Goal: Navigation & Orientation: Find specific page/section

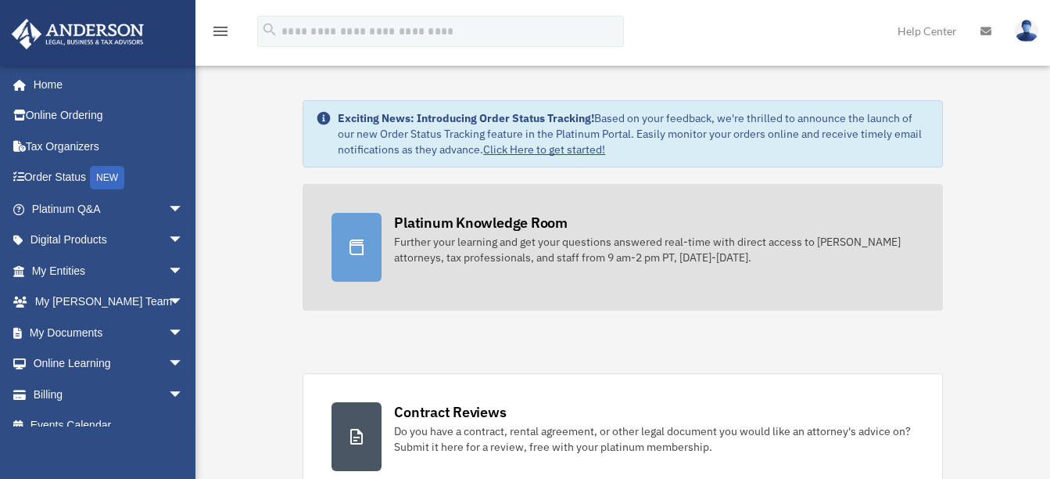
click at [500, 246] on div "Further your learning and get your questions answered real-time with direct acc…" at bounding box center [653, 249] width 519 height 31
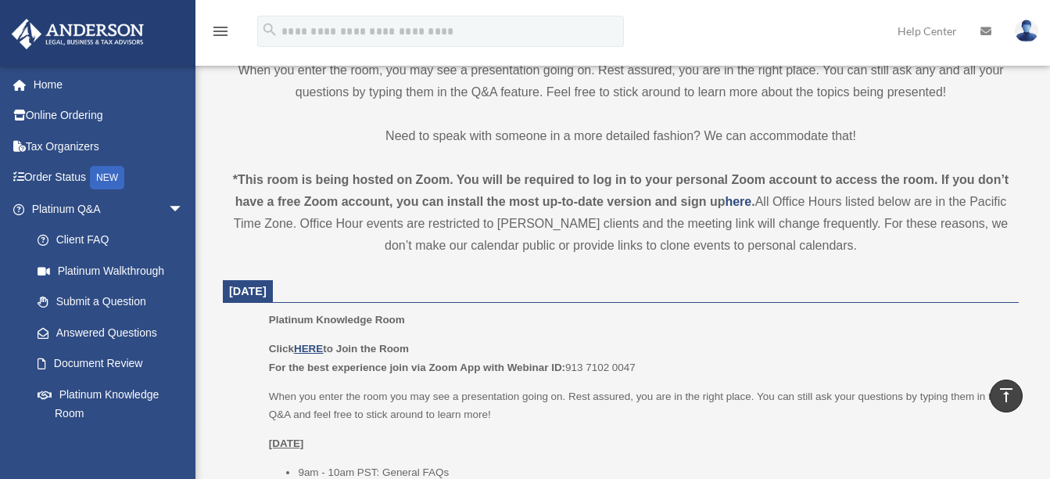
scroll to position [391, 0]
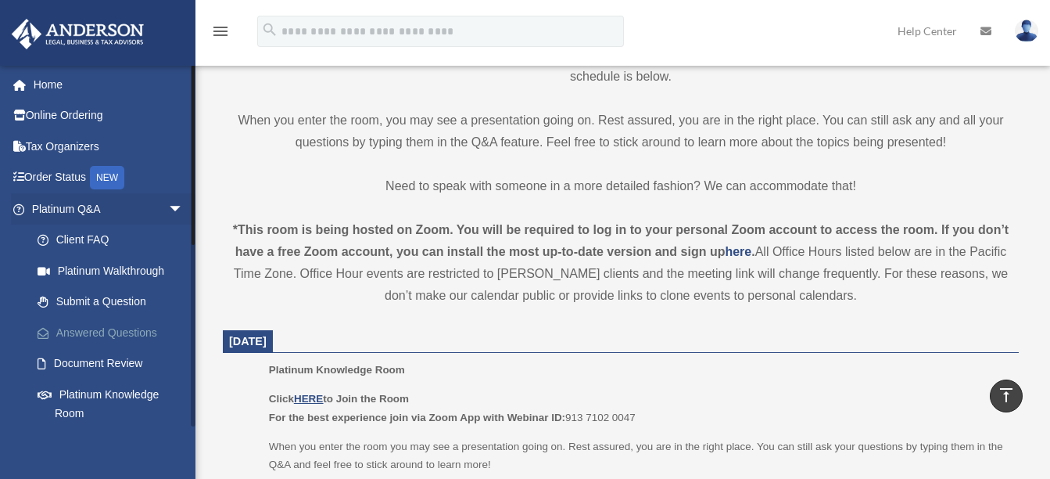
click at [99, 328] on link "Answered Questions" at bounding box center [114, 332] width 185 height 31
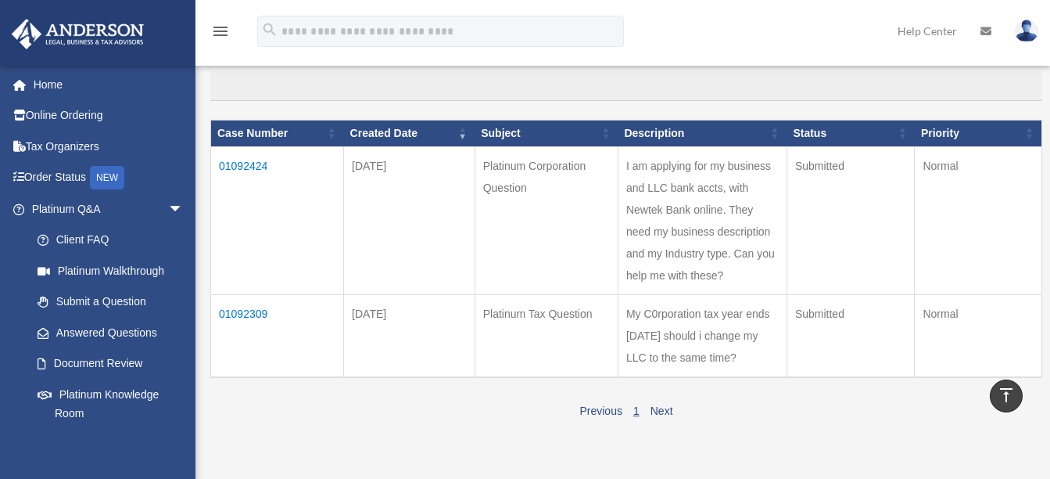
scroll to position [65, 0]
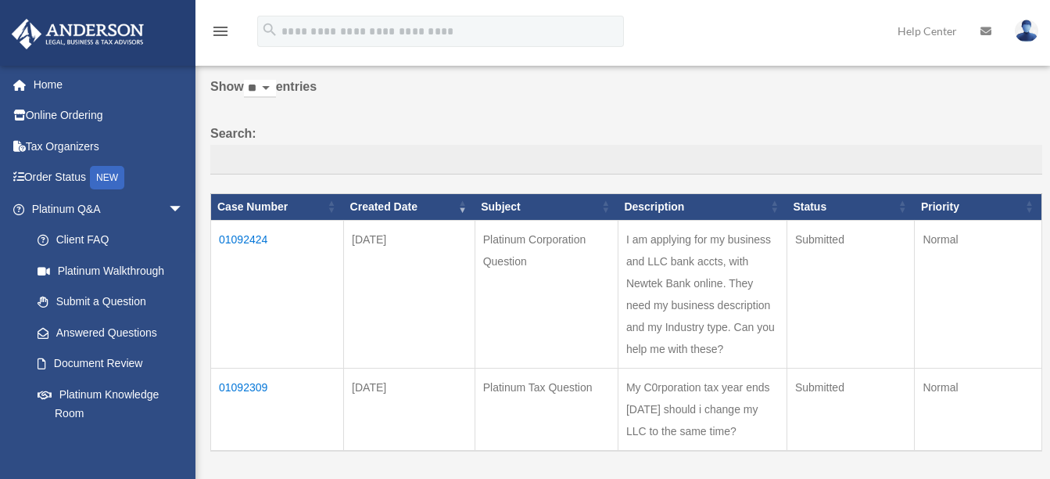
click at [276, 85] on select "** ** ** ***" at bounding box center [260, 89] width 32 height 18
click at [307, 124] on label "Search:" at bounding box center [626, 149] width 832 height 52
click at [307, 145] on input "Search:" at bounding box center [626, 160] width 832 height 30
click at [241, 238] on td "01092424" at bounding box center [277, 294] width 133 height 148
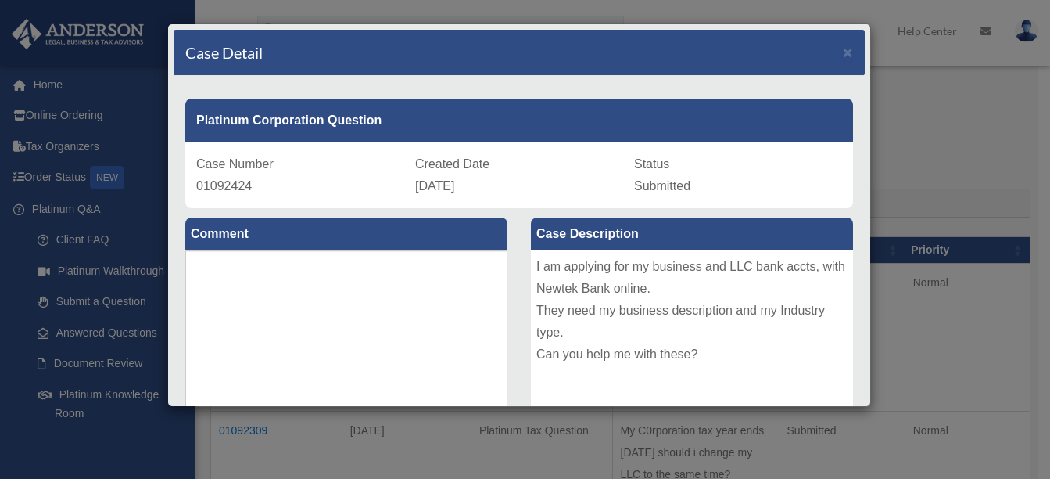
scroll to position [0, 0]
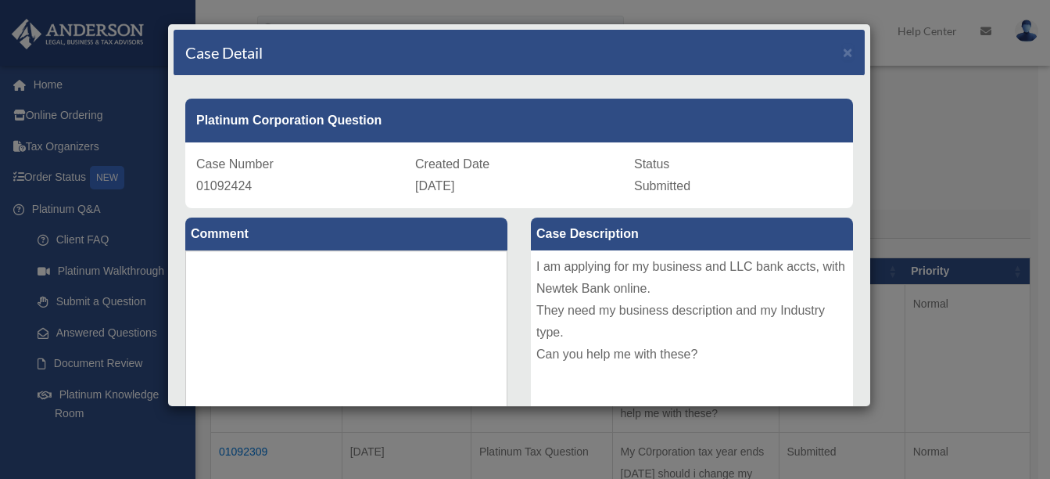
click at [590, 339] on div "I am applying for my business and LLC bank accts, with Newtek Bank online. They…" at bounding box center [692, 367] width 322 height 235
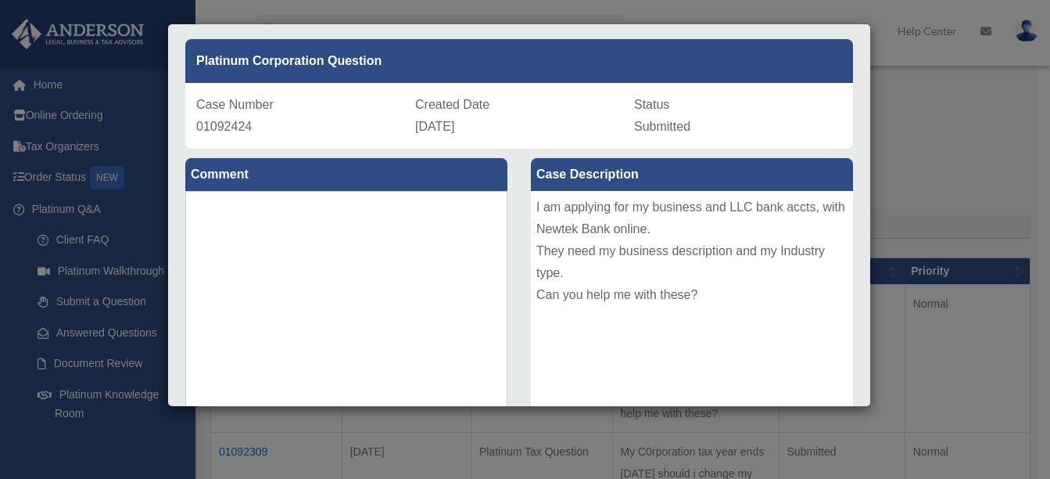
scroll to position [214, 0]
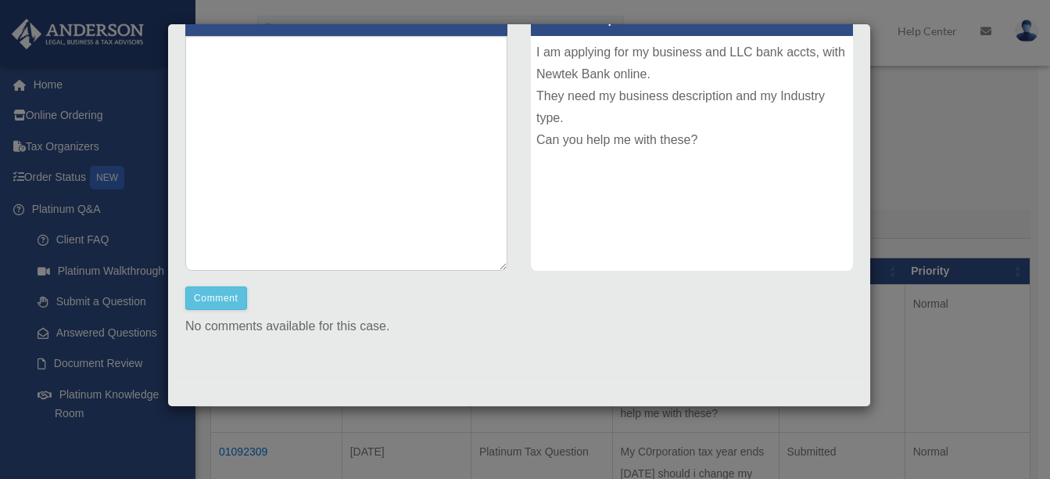
click at [902, 20] on div "Case Detail × Platinum Corporation Question Case Number 01092424 Created Date A…" at bounding box center [525, 239] width 1050 height 479
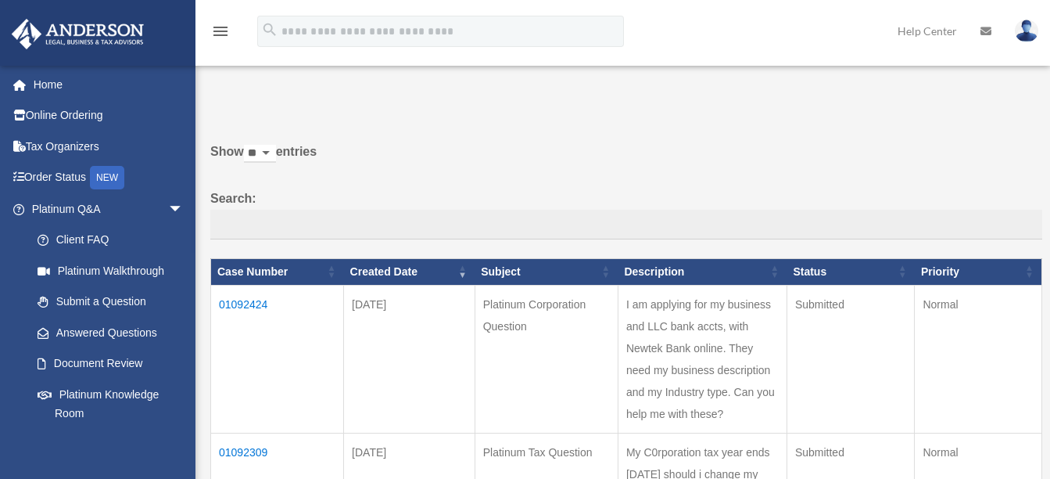
click at [986, 31] on icon at bounding box center [986, 31] width 11 height 11
click at [1026, 27] on img at bounding box center [1026, 31] width 23 height 23
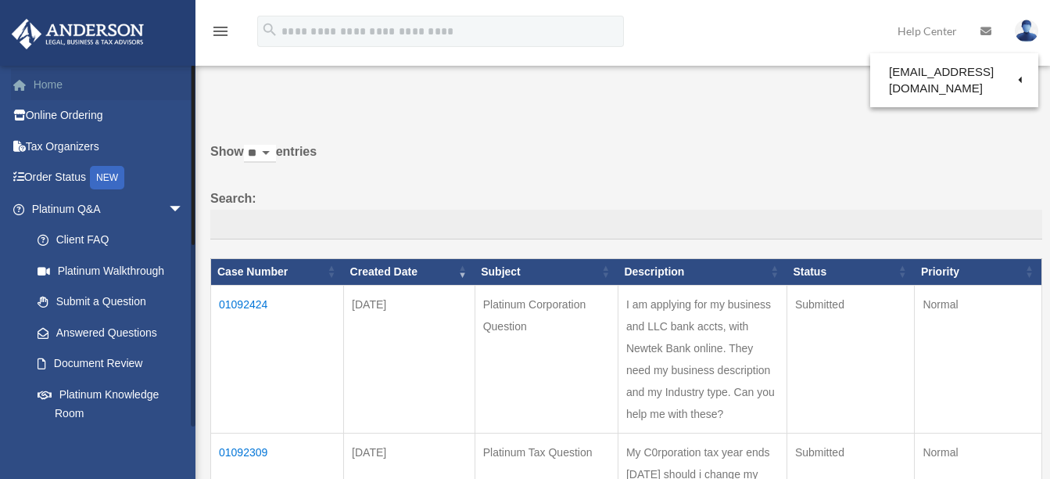
click at [49, 84] on link "Home" at bounding box center [109, 84] width 196 height 31
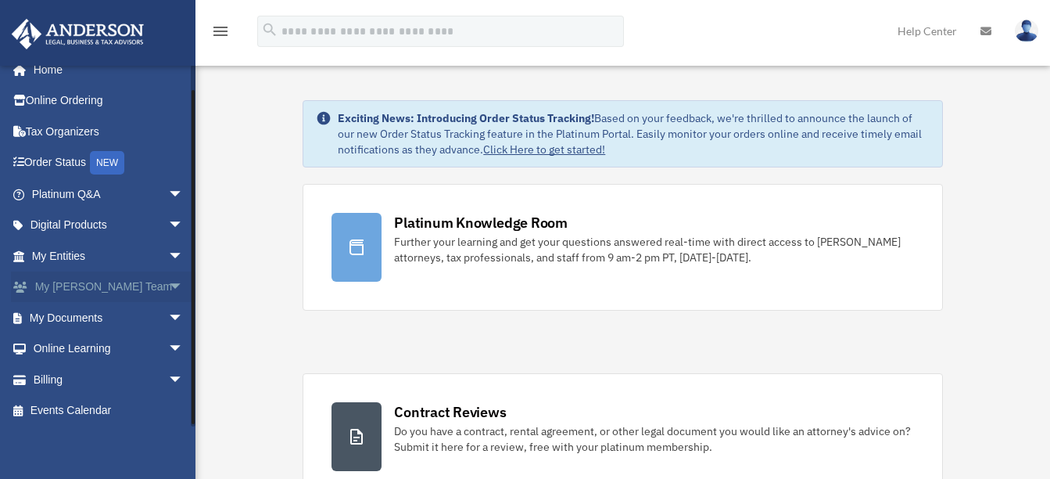
scroll to position [18, 0]
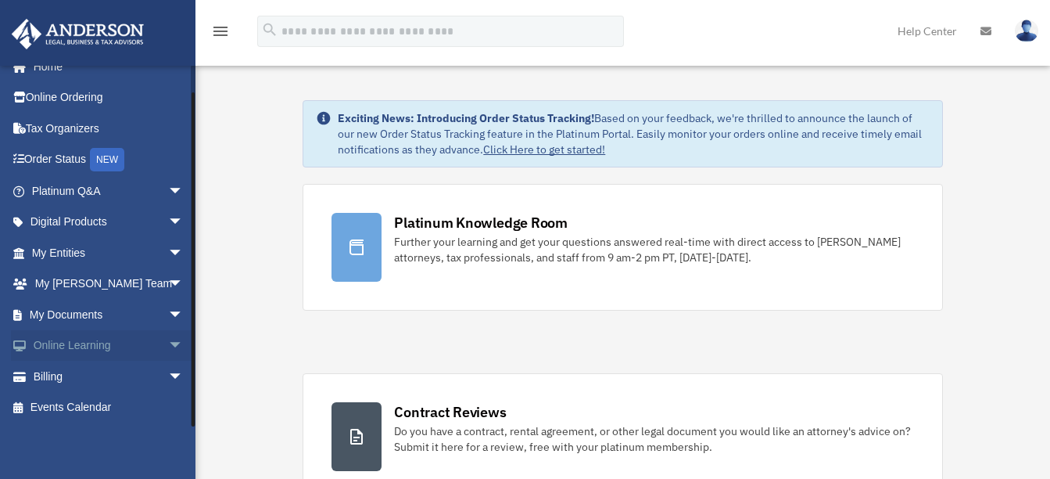
click at [168, 341] on span "arrow_drop_down" at bounding box center [183, 346] width 31 height 32
click at [90, 377] on link "Courses" at bounding box center [114, 376] width 185 height 31
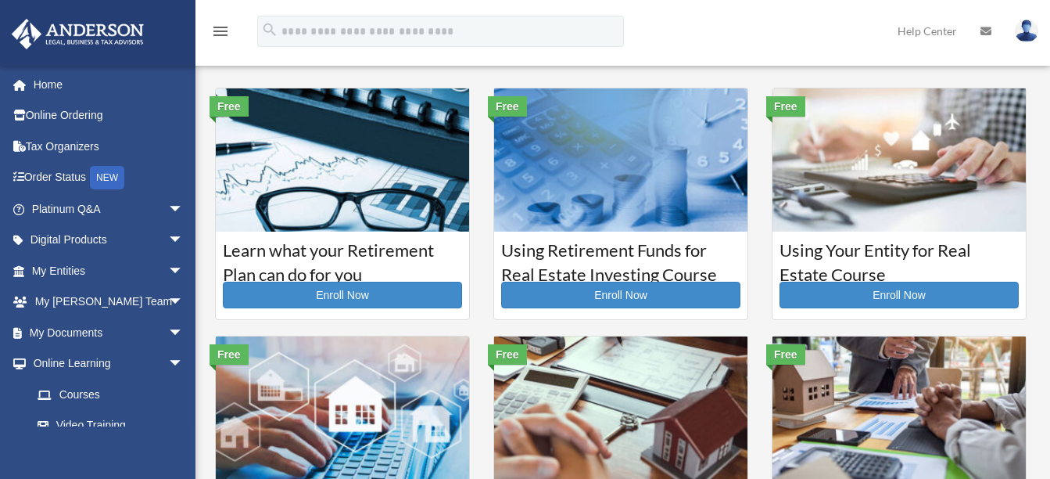
click at [217, 29] on icon "menu" at bounding box center [220, 31] width 19 height 19
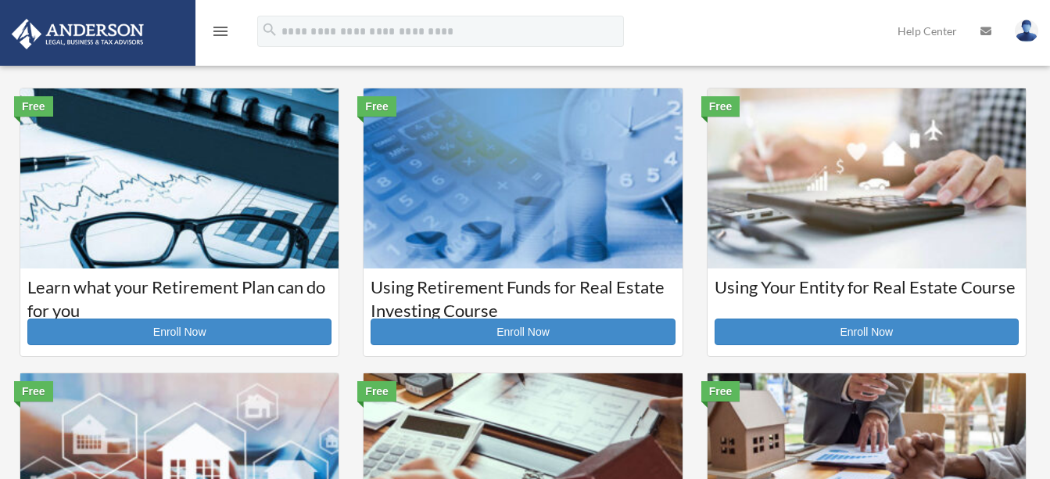
click at [217, 29] on icon "menu" at bounding box center [220, 31] width 19 height 19
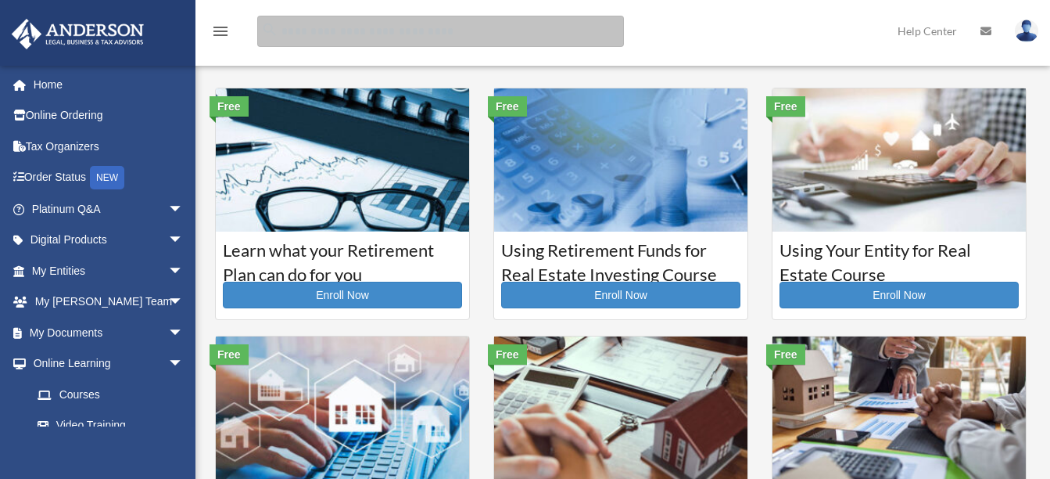
click at [290, 28] on input "search" at bounding box center [440, 31] width 367 height 31
type input "**********"
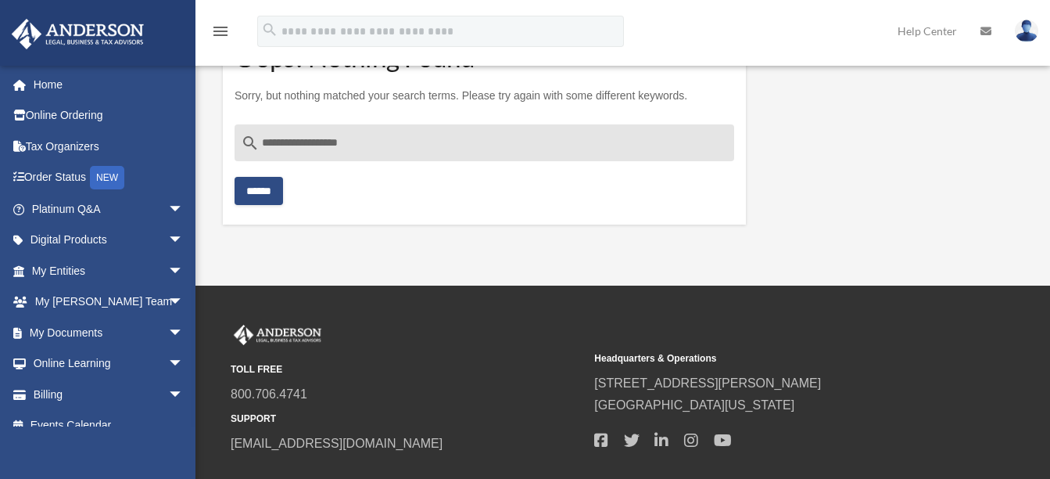
scroll to position [78, 0]
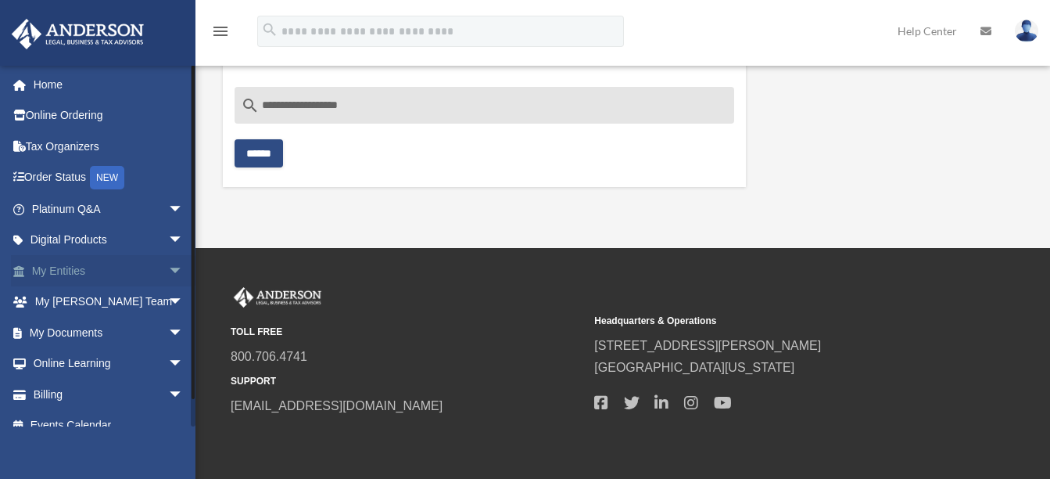
click at [168, 271] on span "arrow_drop_down" at bounding box center [183, 271] width 31 height 32
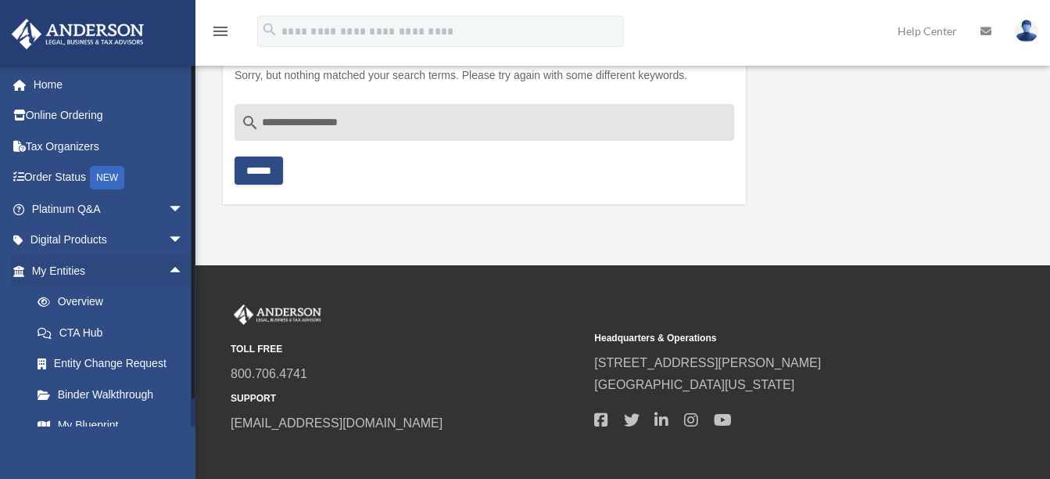
scroll to position [0, 0]
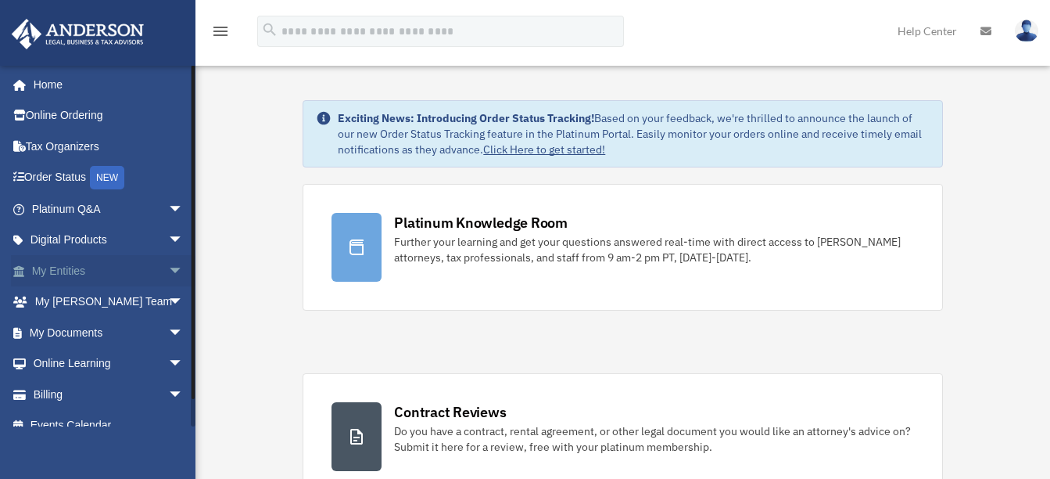
click at [168, 271] on span "arrow_drop_down" at bounding box center [183, 271] width 31 height 32
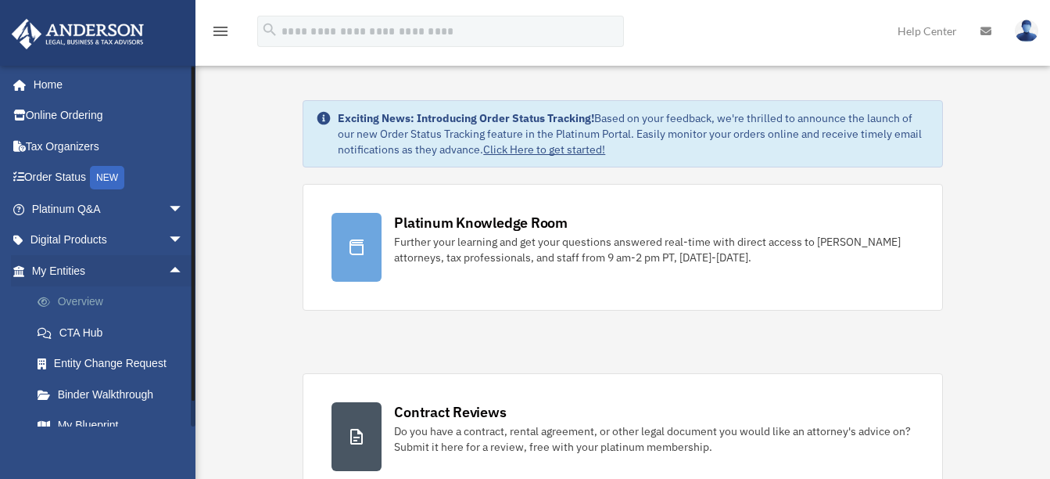
scroll to position [78, 0]
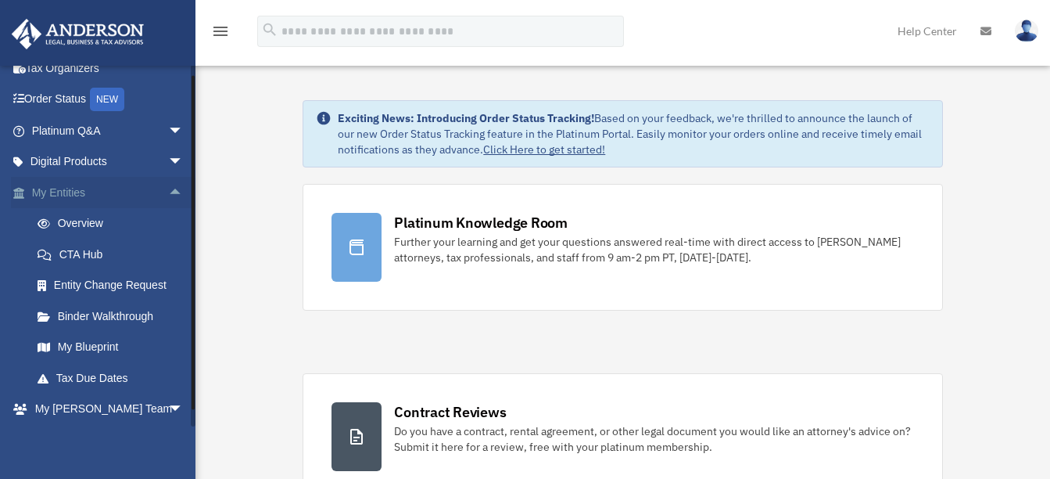
click at [168, 191] on span "arrow_drop_up" at bounding box center [183, 193] width 31 height 32
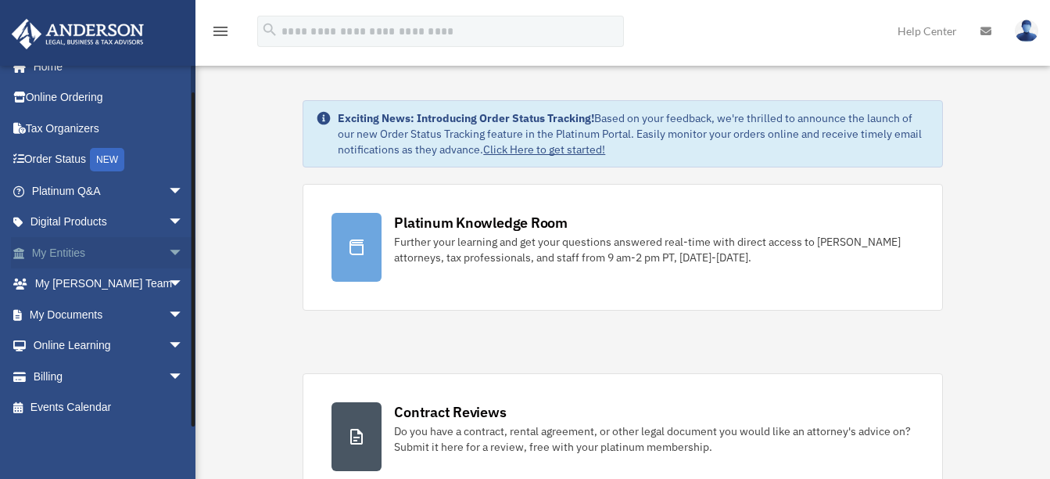
click at [168, 253] on span "arrow_drop_down" at bounding box center [183, 253] width 31 height 32
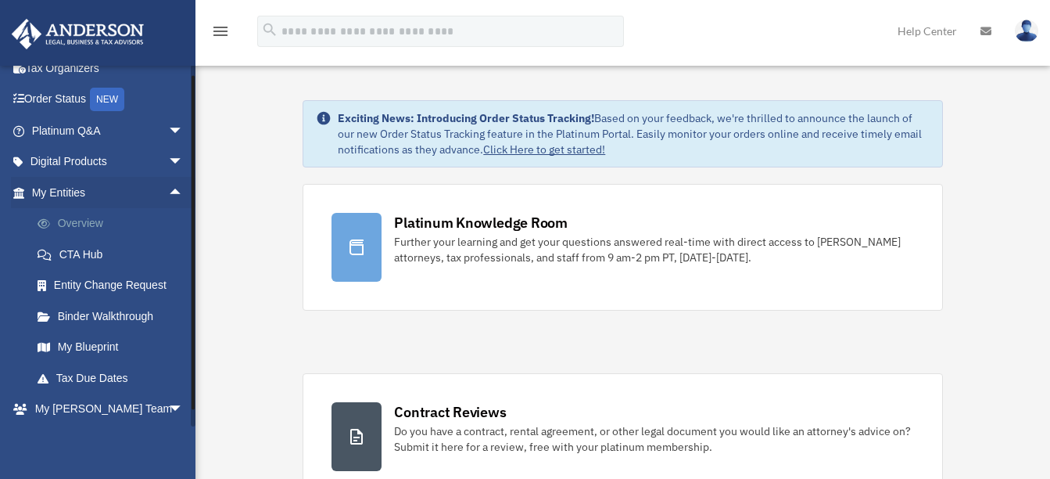
click at [87, 221] on link "Overview" at bounding box center [114, 223] width 185 height 31
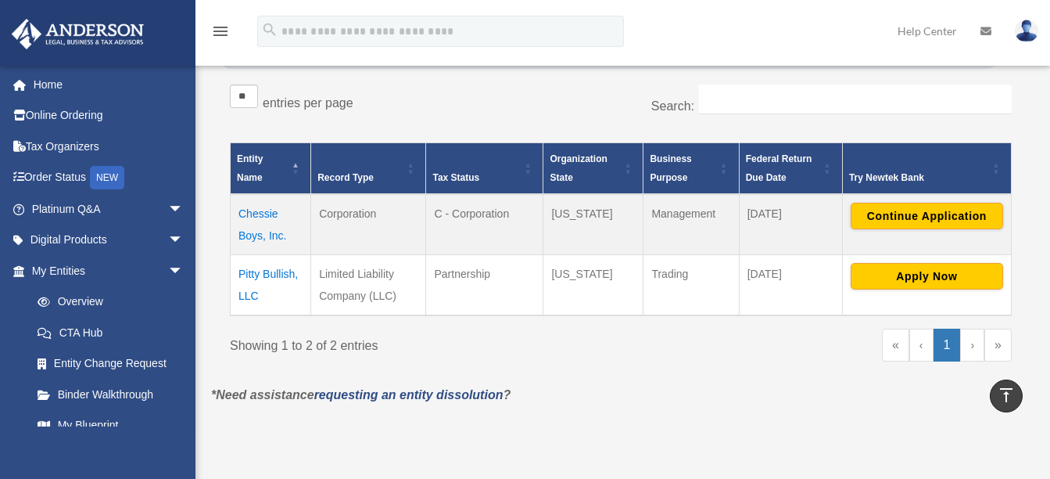
scroll to position [235, 0]
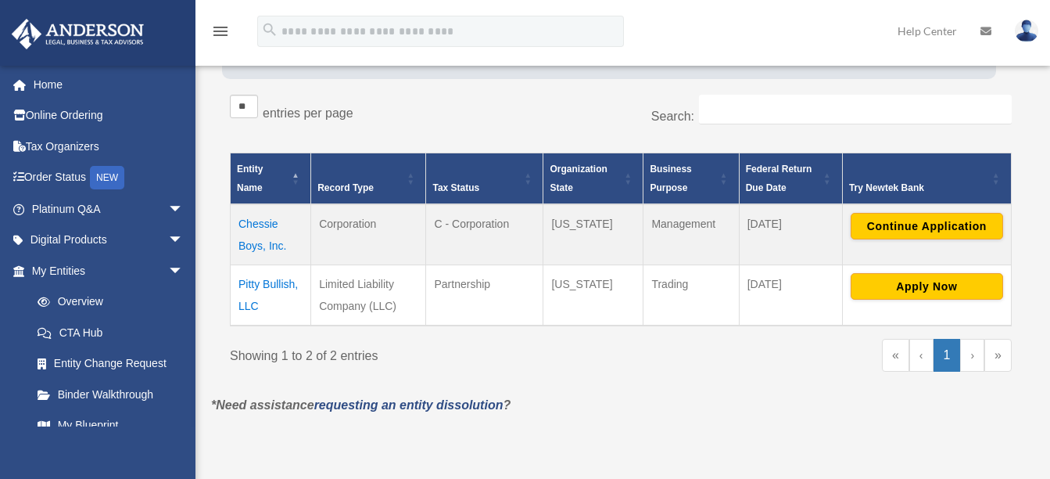
click at [253, 230] on td "Chessie Boys, Inc." at bounding box center [271, 234] width 81 height 61
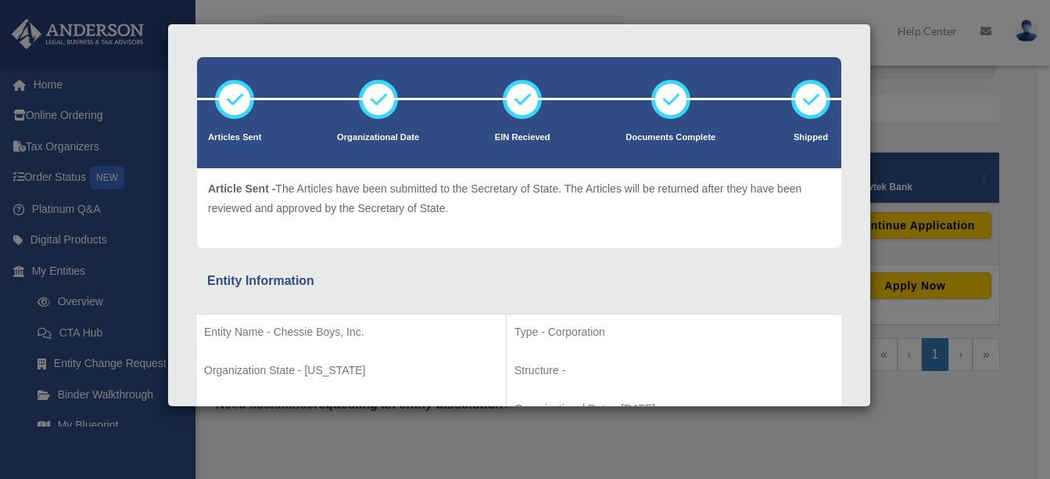
scroll to position [0, 0]
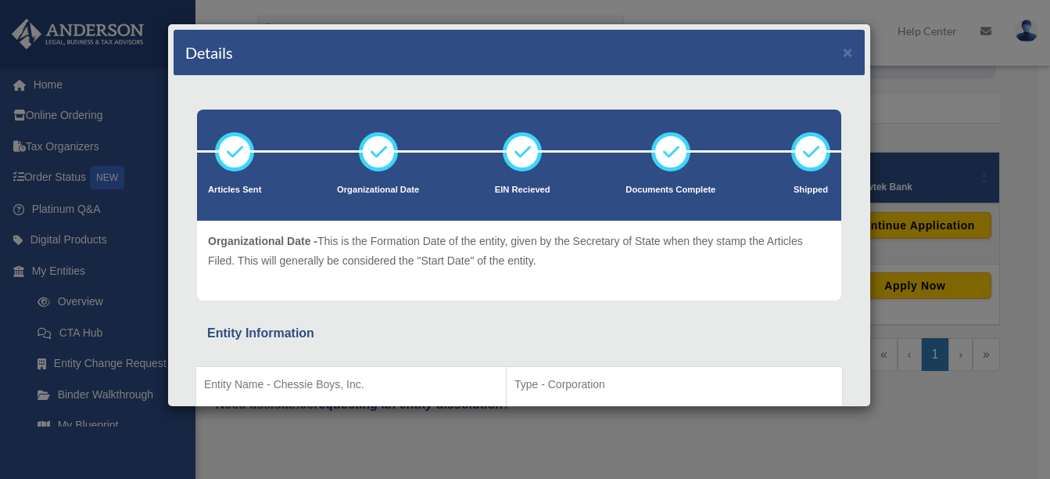
click at [382, 157] on icon at bounding box center [378, 151] width 47 height 47
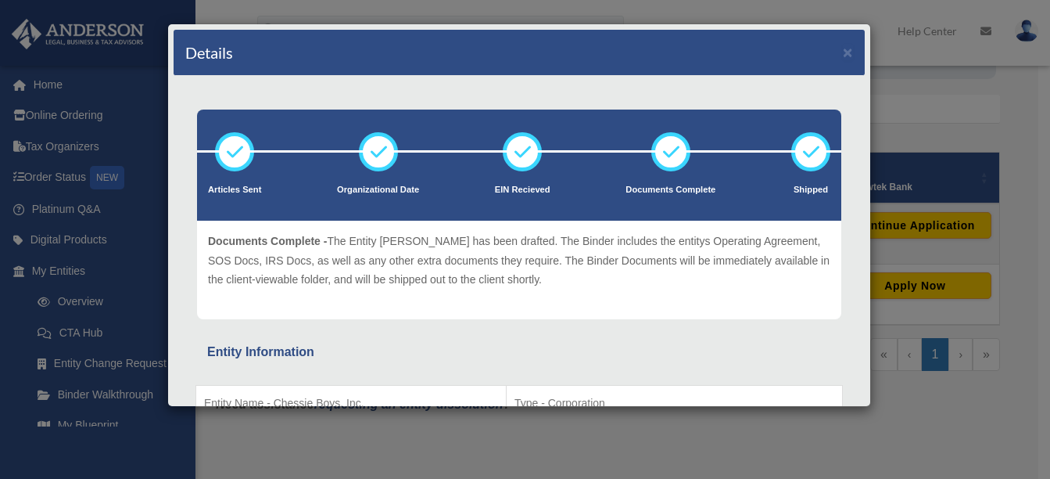
click at [672, 148] on icon at bounding box center [671, 151] width 47 height 47
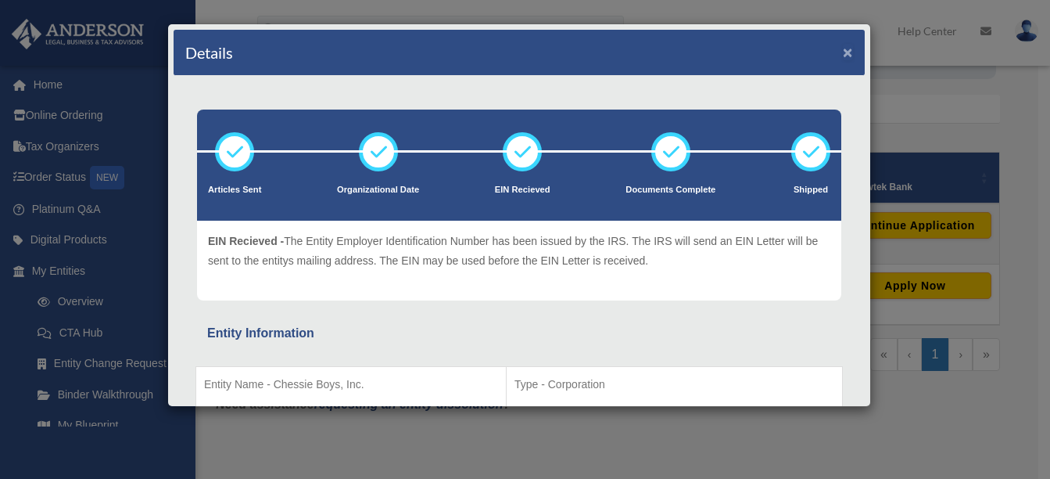
click at [843, 50] on button "×" at bounding box center [848, 52] width 10 height 16
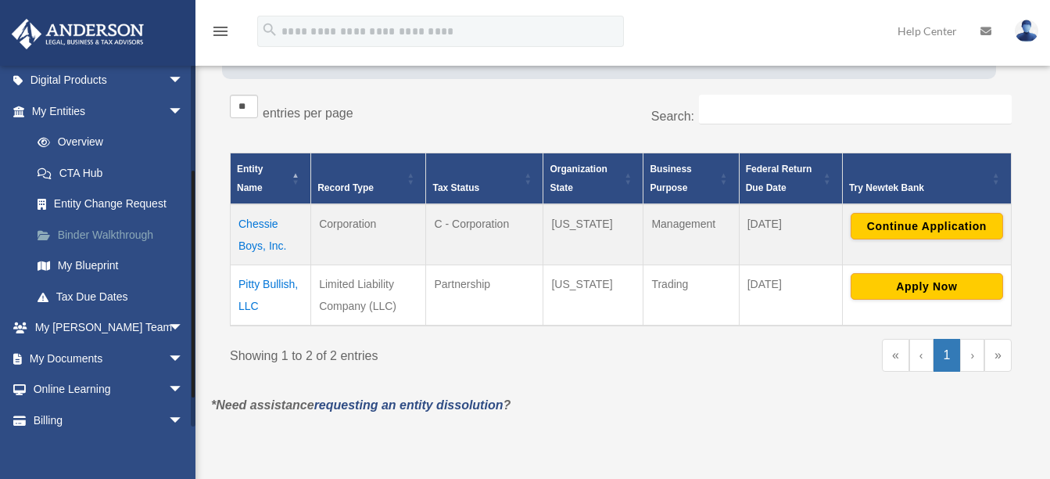
scroll to position [203, 0]
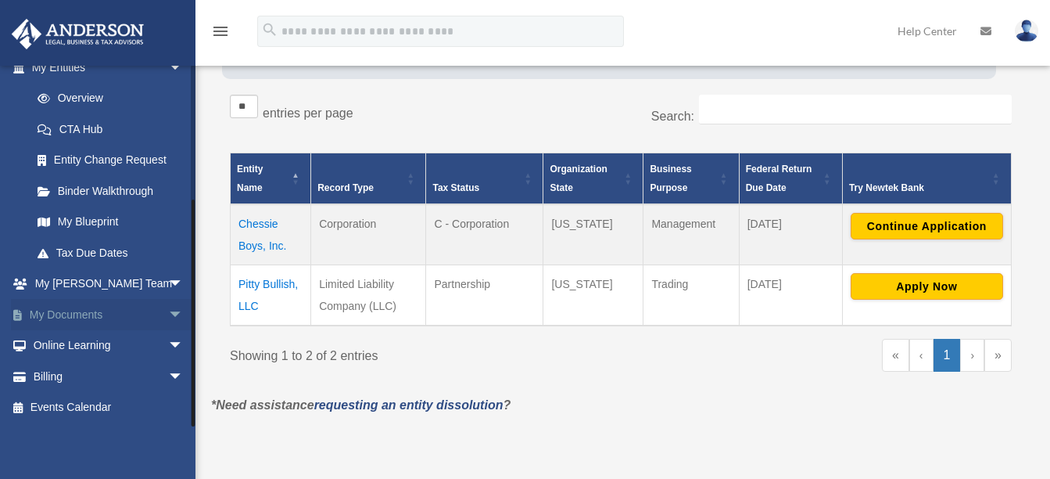
click at [168, 314] on span "arrow_drop_down" at bounding box center [183, 315] width 31 height 32
click at [81, 341] on link "Box" at bounding box center [114, 345] width 185 height 31
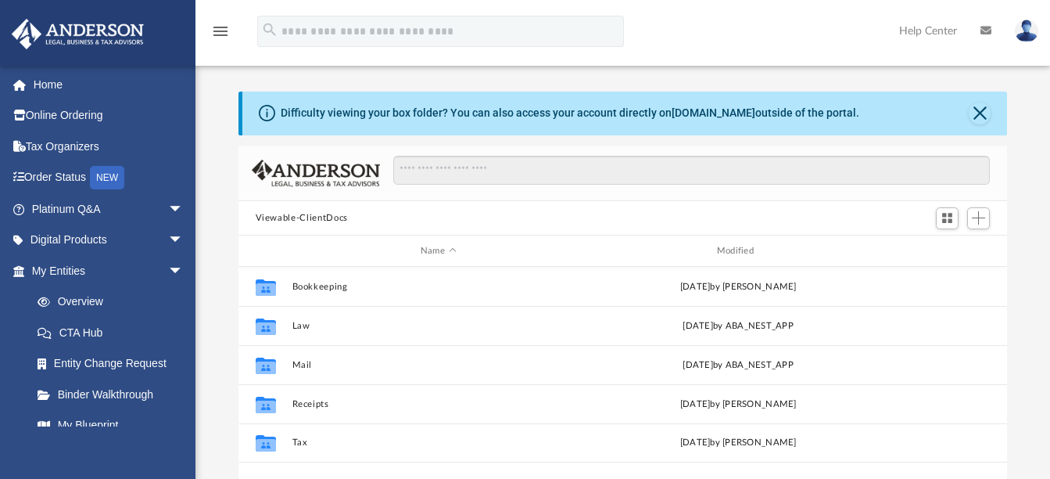
scroll to position [344, 757]
click at [168, 267] on span "arrow_drop_down" at bounding box center [183, 271] width 31 height 32
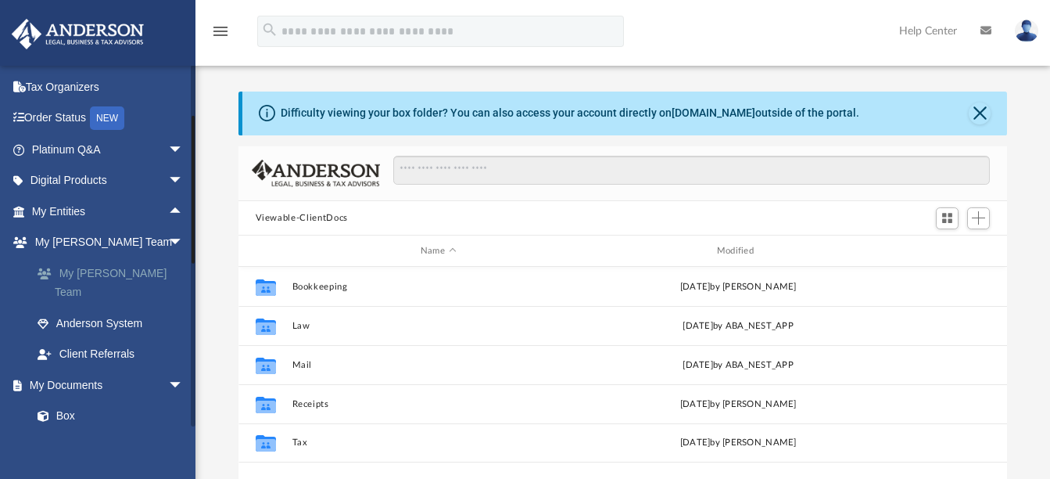
scroll to position [78, 0]
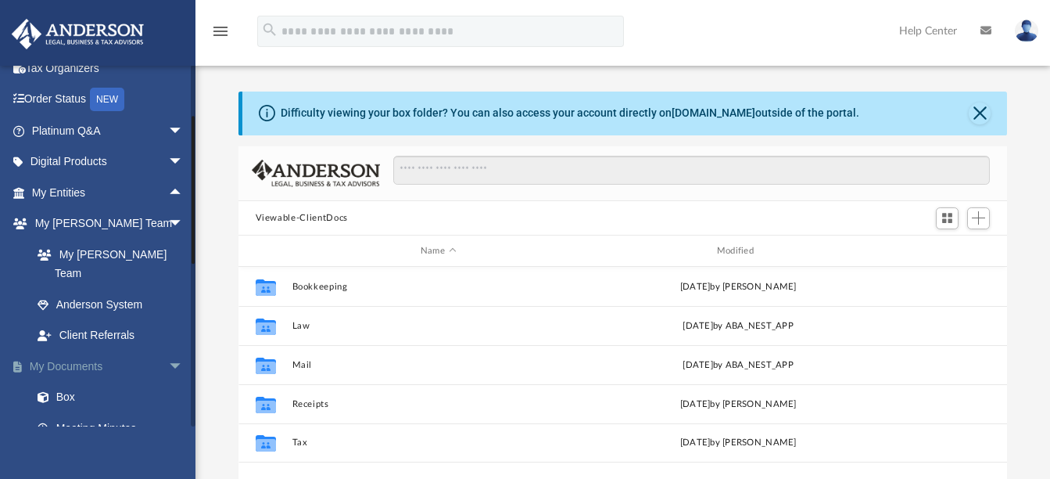
click at [168, 350] on span "arrow_drop_down" at bounding box center [183, 366] width 31 height 32
click at [168, 350] on span "arrow_drop_up" at bounding box center [183, 366] width 31 height 32
click at [73, 382] on link "Box" at bounding box center [114, 397] width 185 height 31
click at [70, 382] on link "Box" at bounding box center [114, 397] width 185 height 31
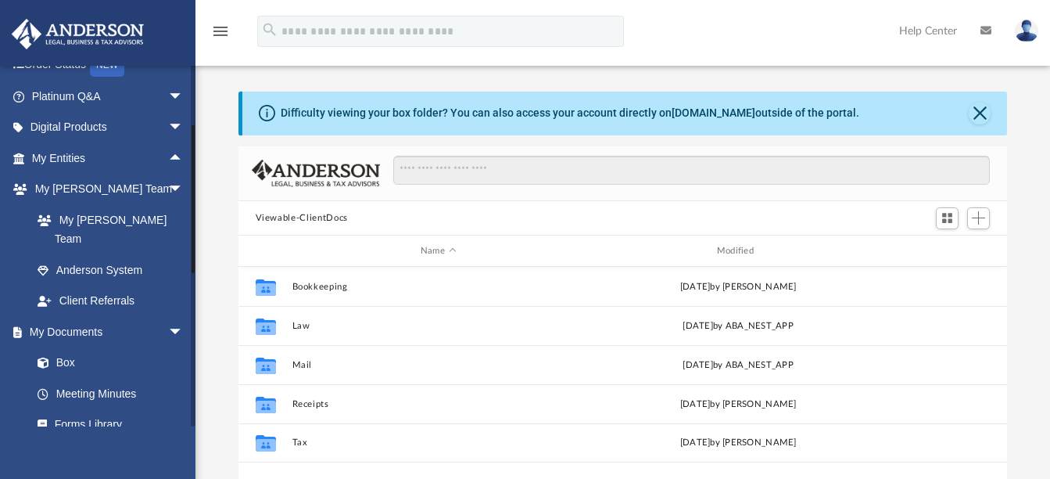
scroll to position [92, 0]
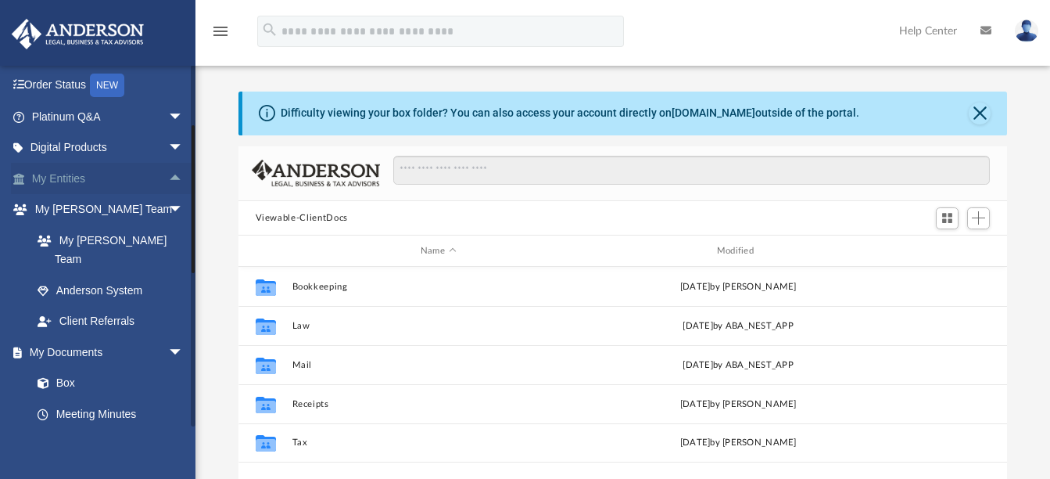
click at [168, 180] on span "arrow_drop_up" at bounding box center [183, 179] width 31 height 32
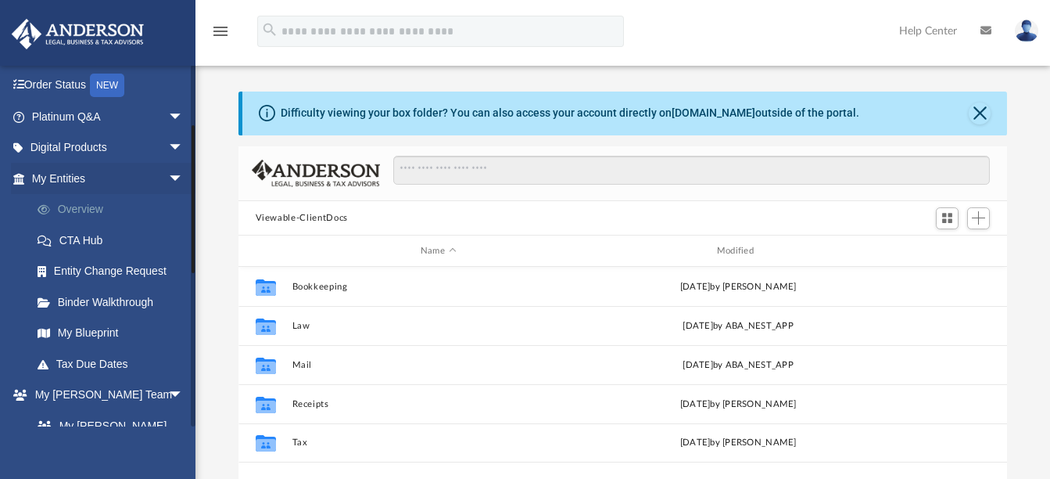
click at [84, 206] on link "Overview" at bounding box center [114, 209] width 185 height 31
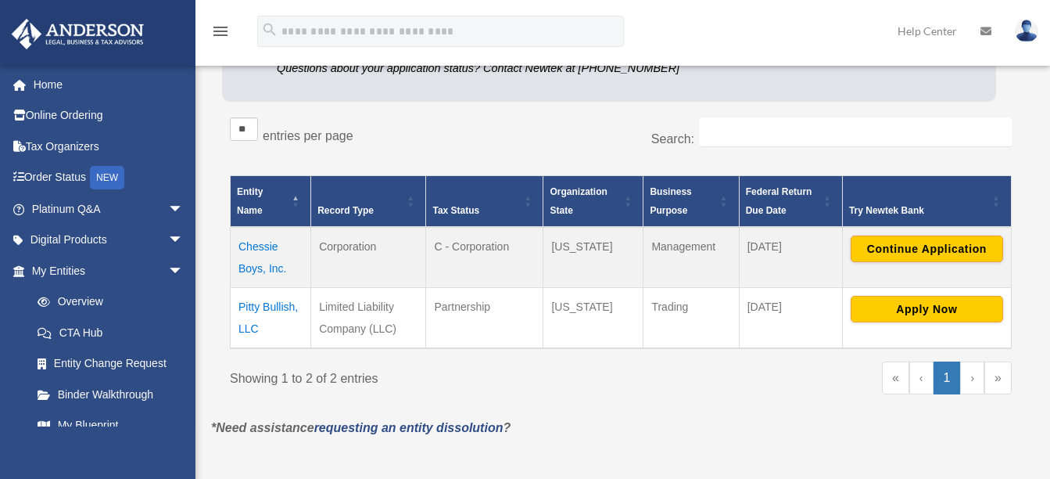
scroll to position [235, 0]
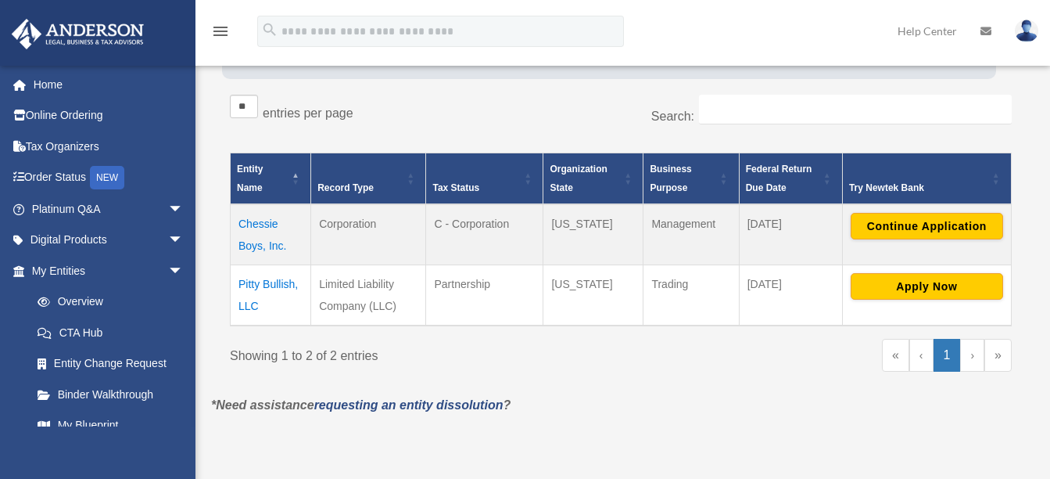
click at [249, 225] on td "Chessie Boys, Inc." at bounding box center [271, 234] width 81 height 61
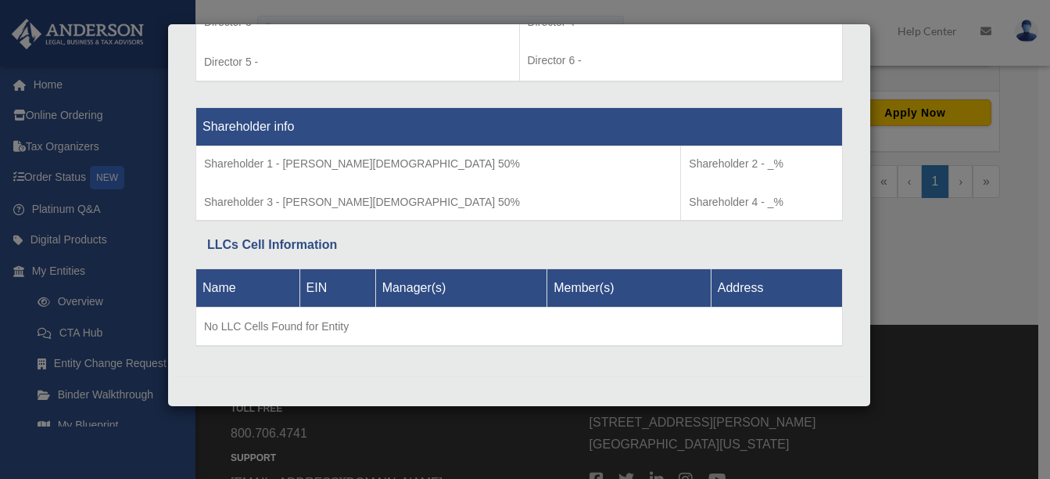
scroll to position [547, 0]
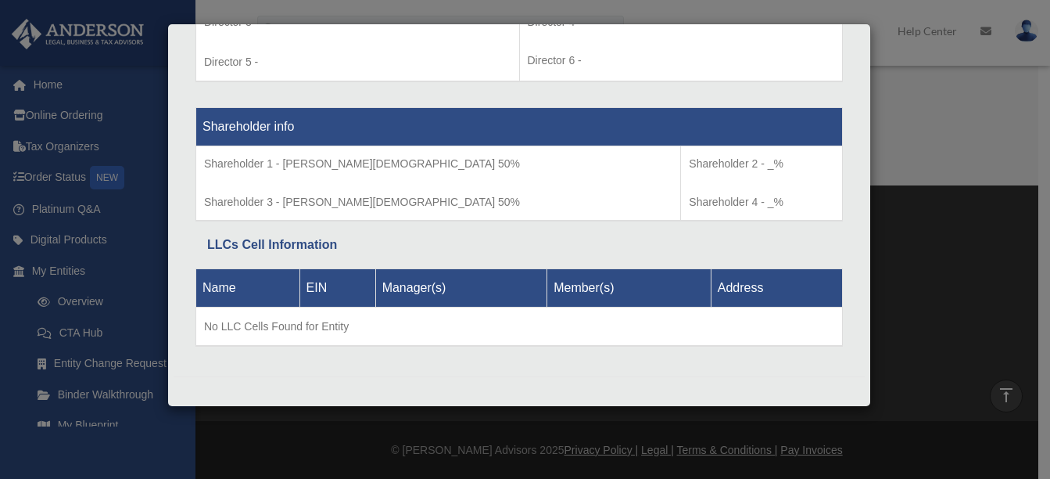
click at [90, 396] on div "Details × Articles Sent Organizational Date" at bounding box center [525, 239] width 1050 height 479
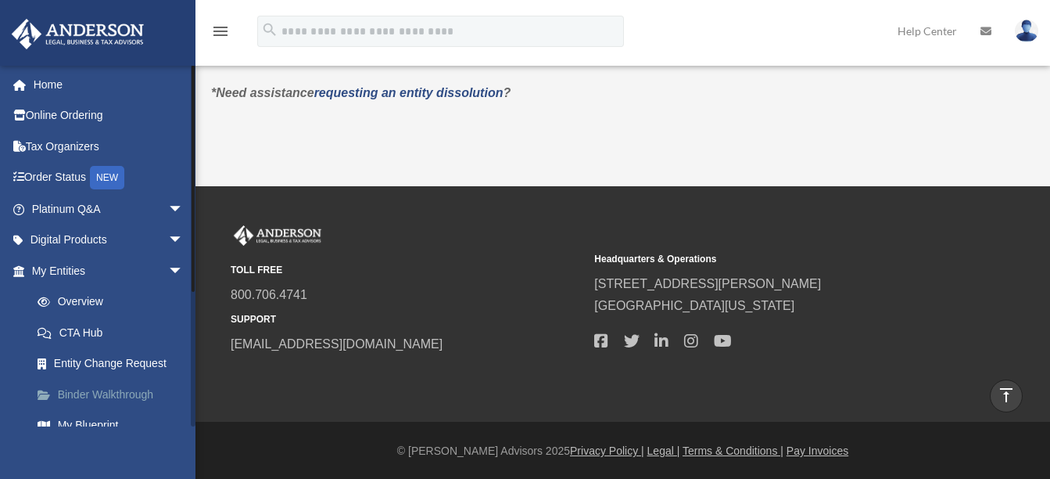
click at [95, 392] on link "Binder Walkthrough" at bounding box center [114, 394] width 185 height 31
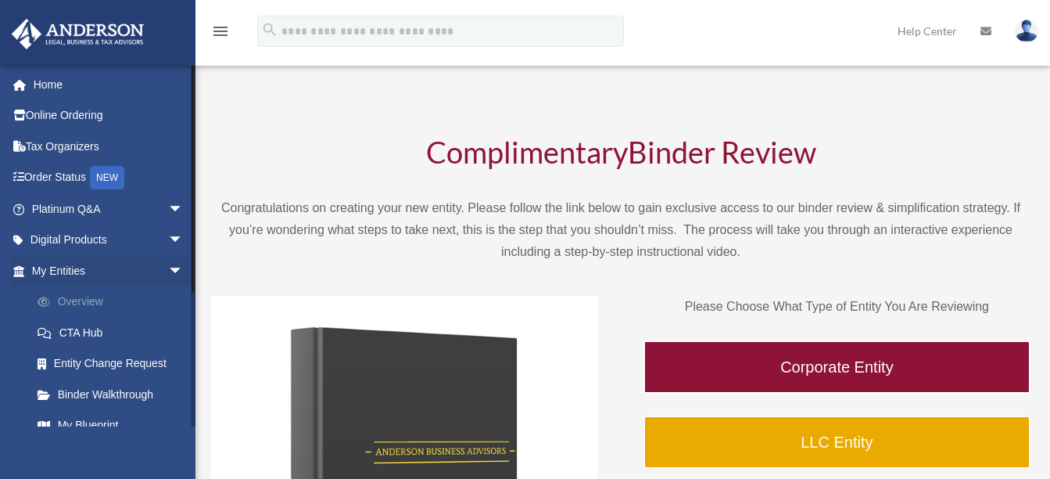
click at [84, 295] on link "Overview" at bounding box center [114, 301] width 185 height 31
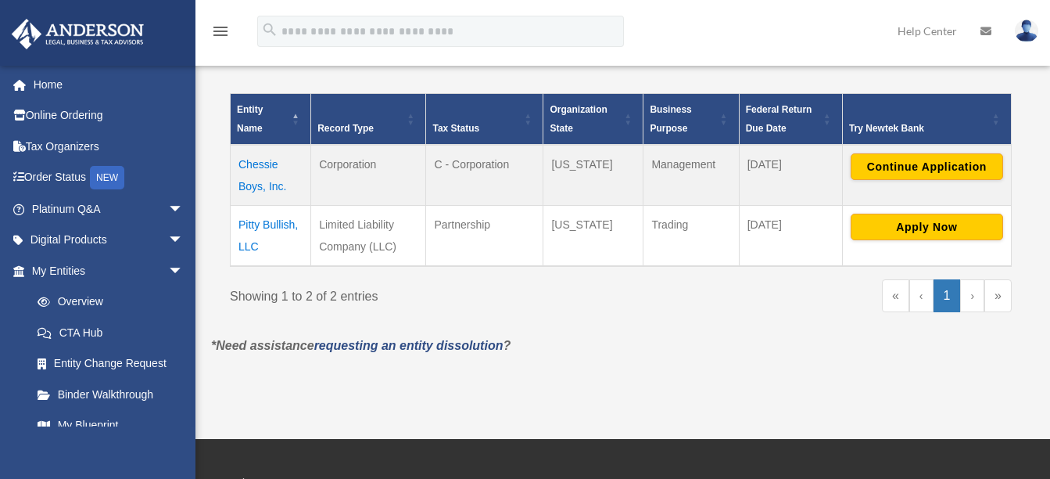
scroll to position [313, 0]
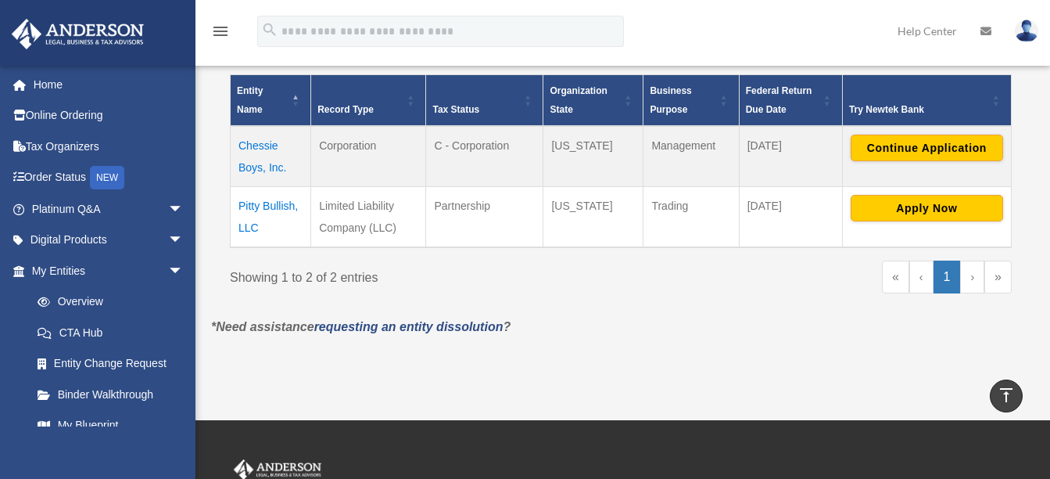
click at [970, 280] on link "›" at bounding box center [972, 276] width 24 height 33
click at [1003, 277] on link "»" at bounding box center [998, 276] width 27 height 33
click at [970, 282] on link "›" at bounding box center [972, 276] width 24 height 33
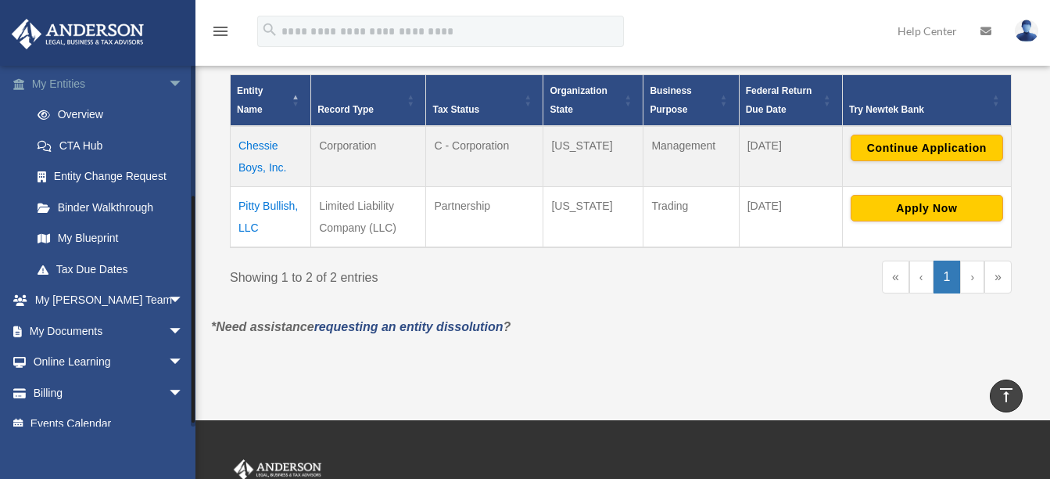
scroll to position [203, 0]
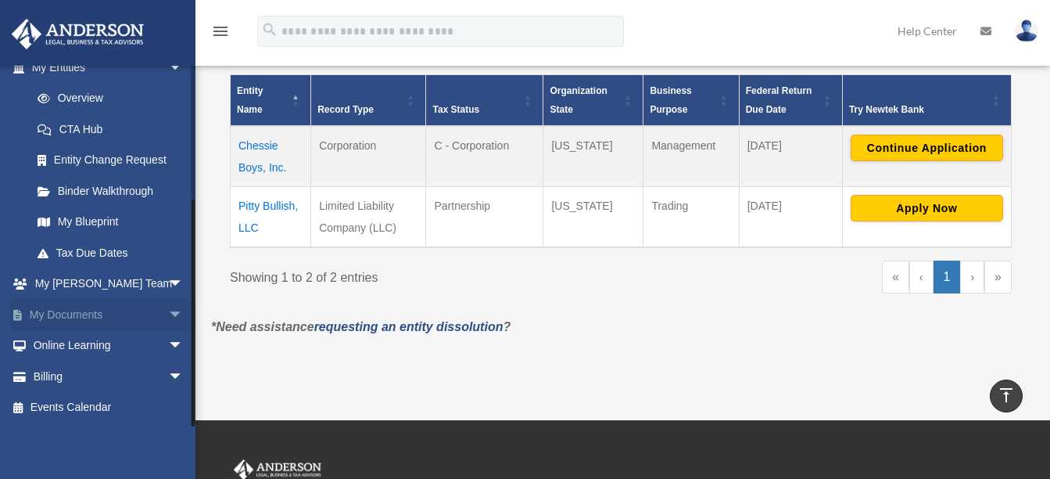
click at [168, 315] on span "arrow_drop_down" at bounding box center [183, 315] width 31 height 32
click at [60, 344] on link "Box" at bounding box center [114, 345] width 185 height 31
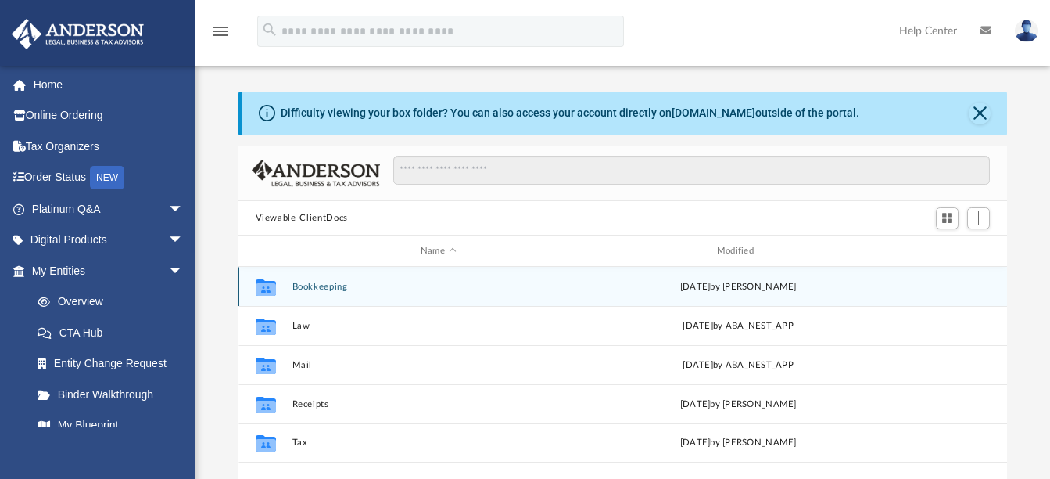
scroll to position [78, 0]
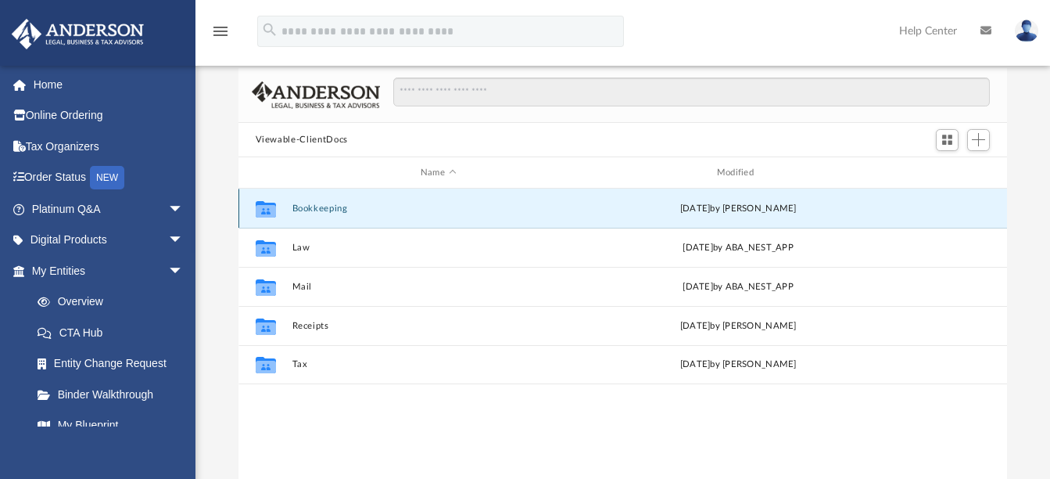
click at [304, 203] on button "Bookkeeping" at bounding box center [438, 208] width 293 height 10
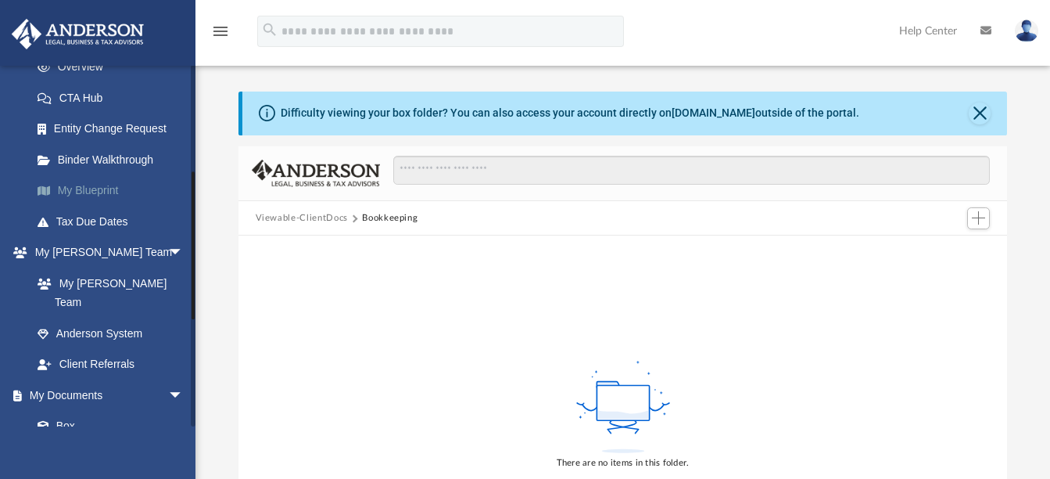
scroll to position [313, 0]
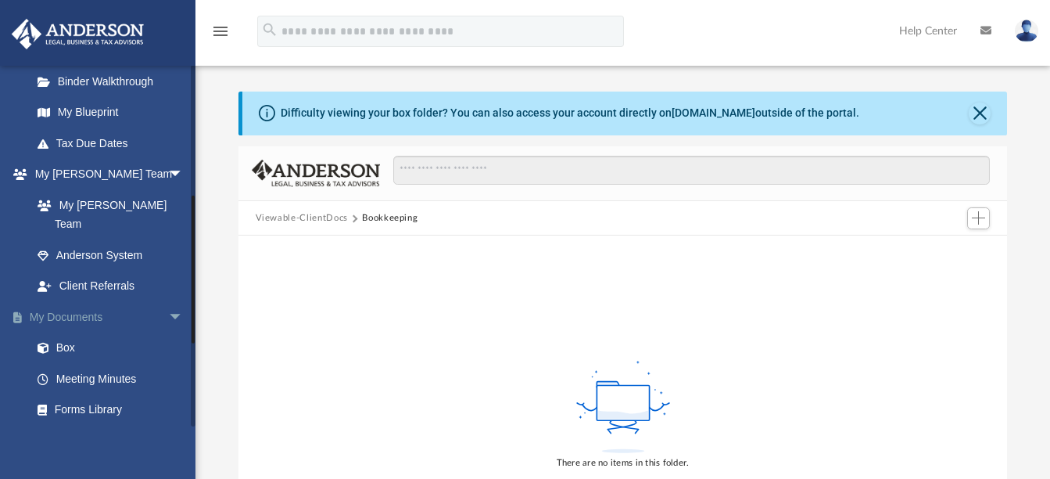
click at [93, 301] on link "My Documents arrow_drop_down" at bounding box center [109, 316] width 196 height 31
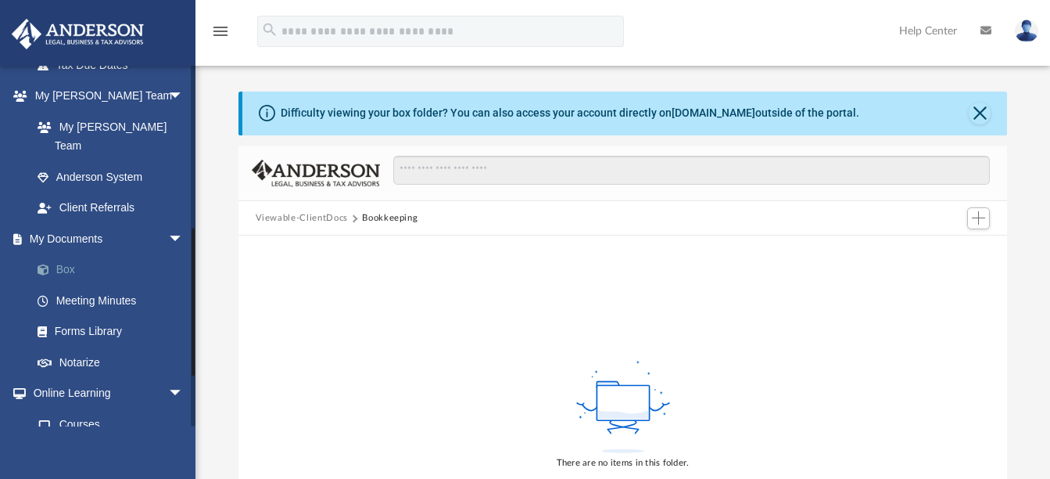
click at [61, 254] on link "Box" at bounding box center [114, 269] width 185 height 31
click at [69, 254] on link "Box" at bounding box center [114, 269] width 185 height 31
click at [322, 219] on button "Viewable-ClientDocs" at bounding box center [302, 218] width 92 height 14
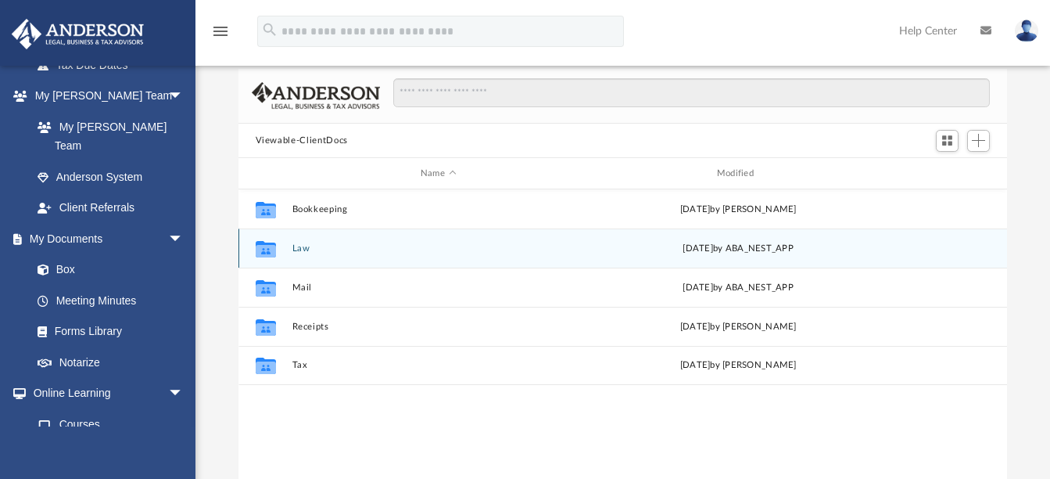
scroll to position [78, 0]
click at [291, 246] on div "Collaborated Folder Law Tue Aug 19 2025 by ABA_NEST_APP" at bounding box center [624, 247] width 770 height 39
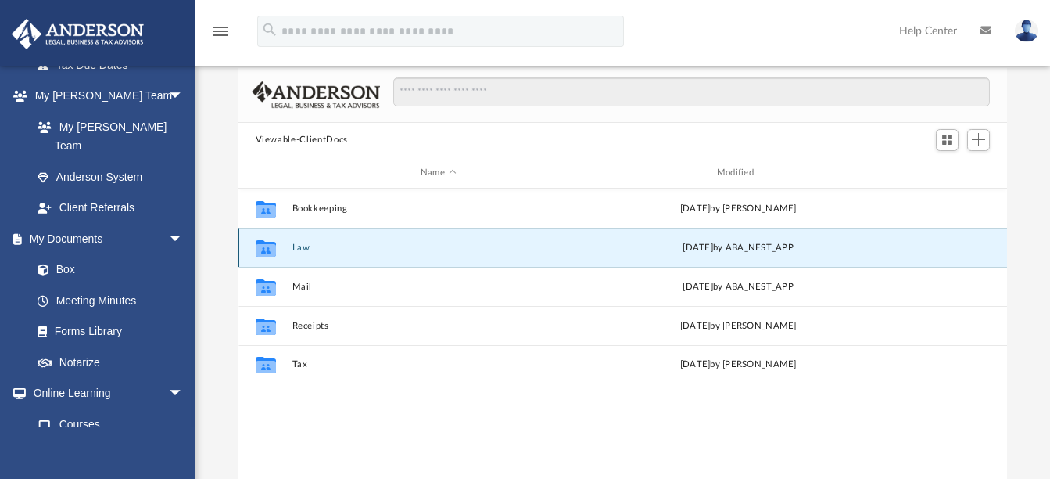
click at [296, 245] on button "Law" at bounding box center [438, 247] width 293 height 10
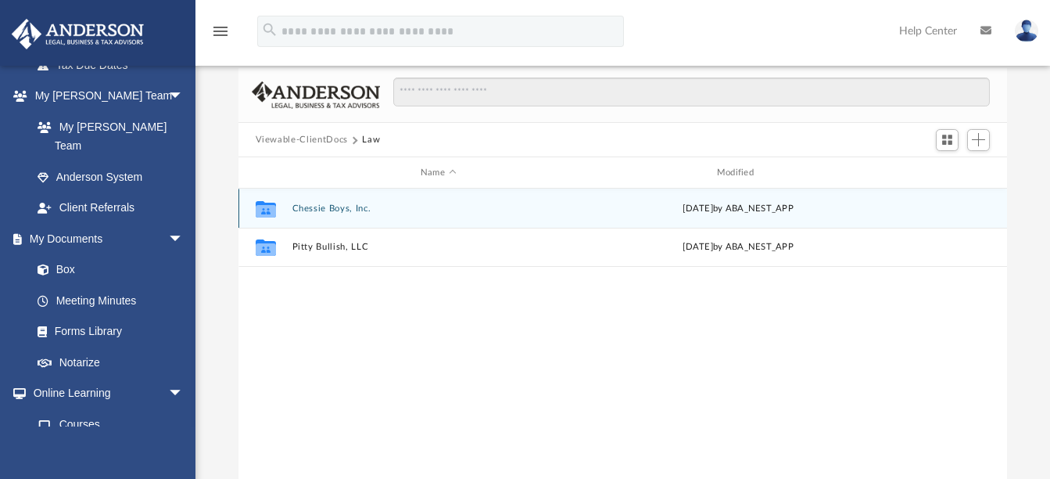
click at [314, 209] on button "Chessie Boys, Inc." at bounding box center [438, 208] width 293 height 10
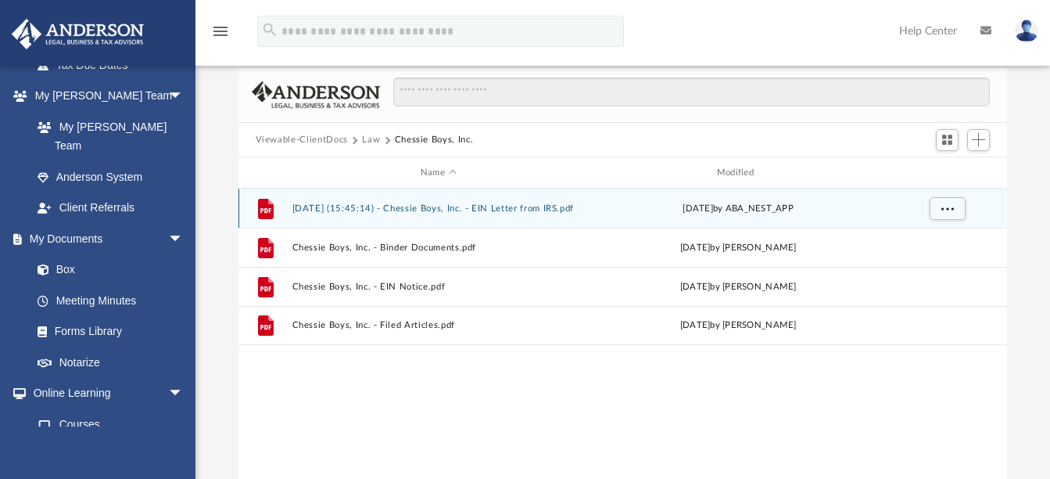
click at [314, 209] on button "2025.08.14 (15:45:14) - Chessie Boys, Inc. - EIN Letter from IRS.pdf" at bounding box center [438, 208] width 293 height 10
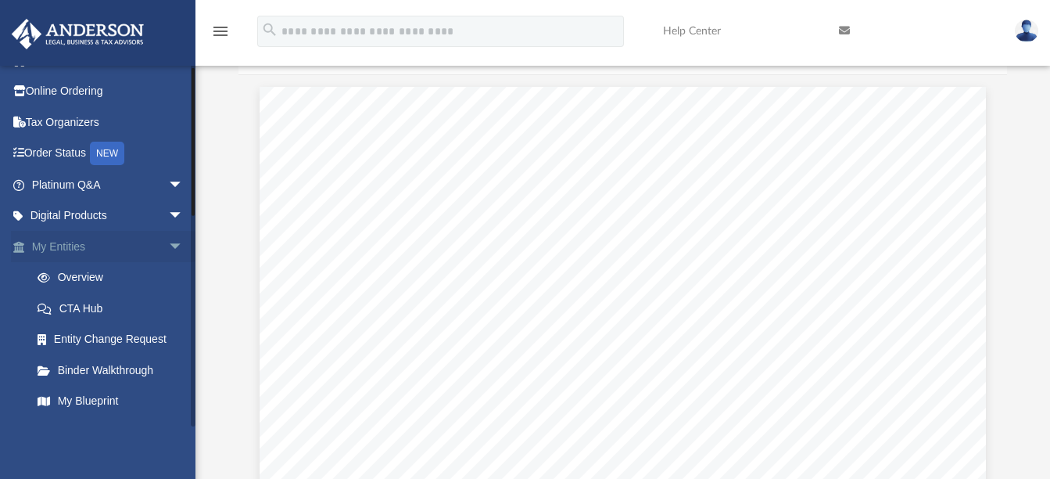
scroll to position [0, 0]
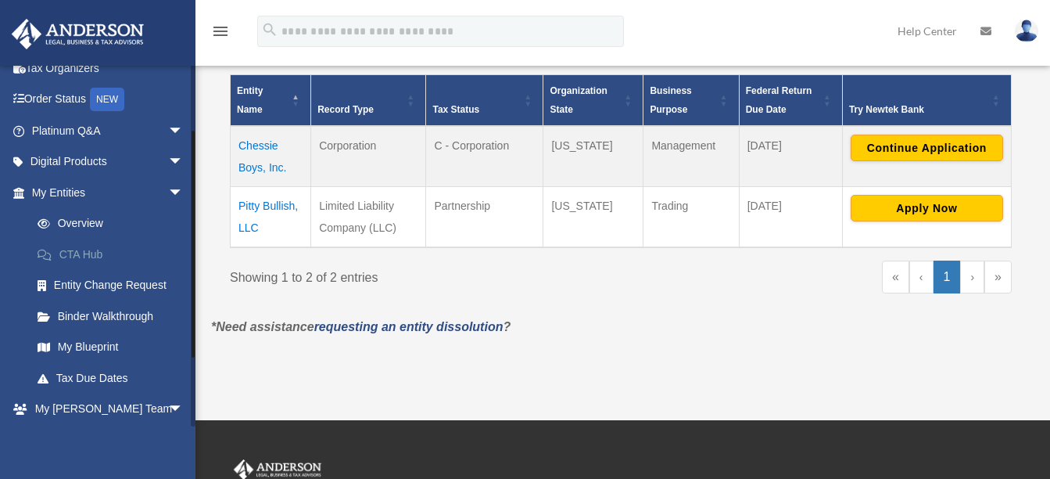
scroll to position [156, 0]
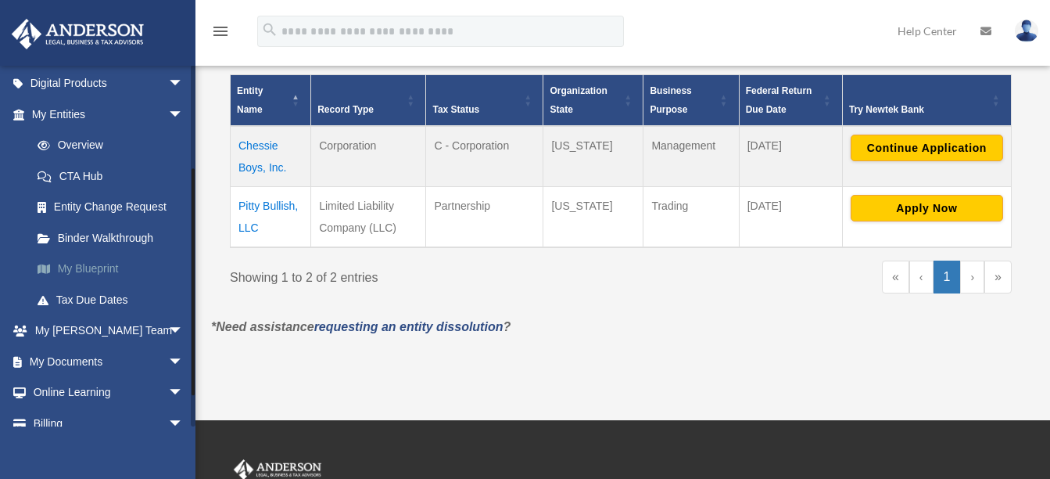
click at [94, 267] on link "My Blueprint" at bounding box center [114, 268] width 185 height 31
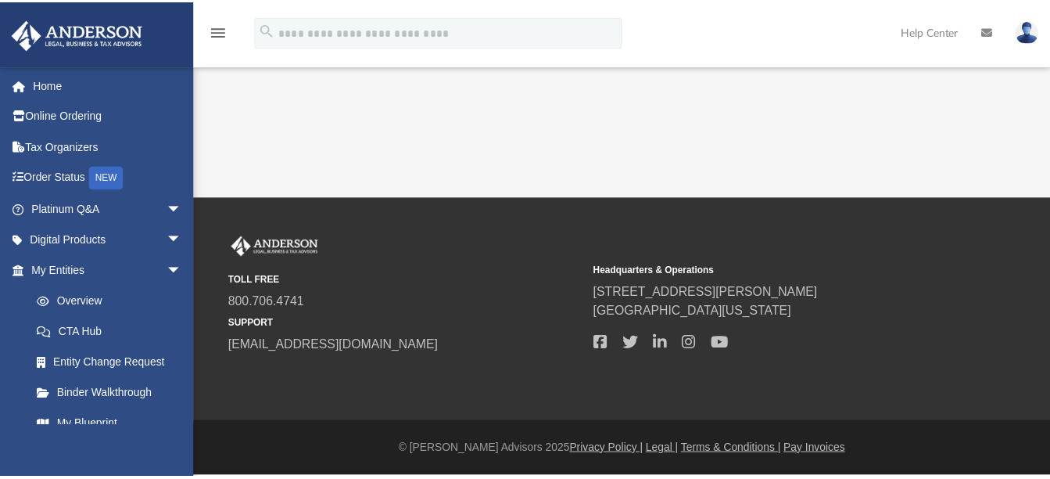
scroll to position [91, 0]
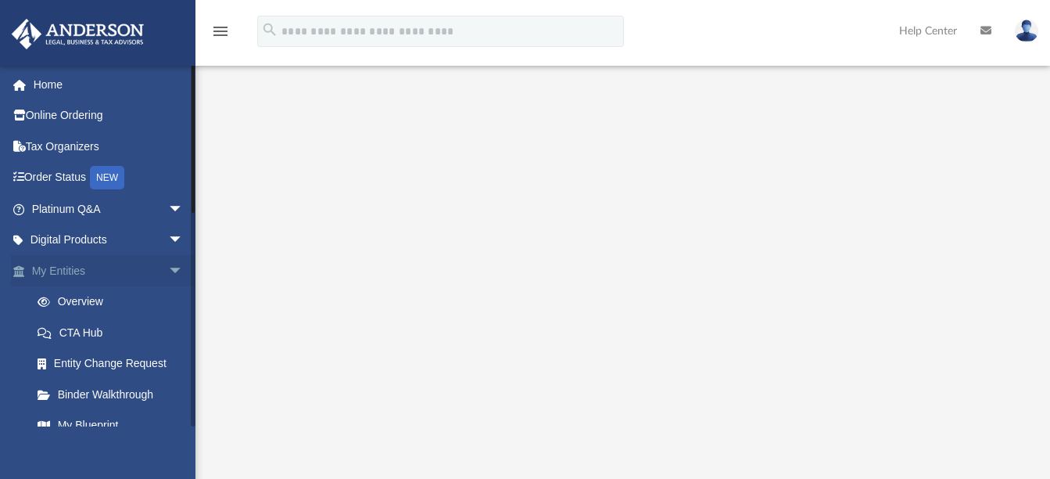
click at [168, 270] on span "arrow_drop_down" at bounding box center [183, 271] width 31 height 32
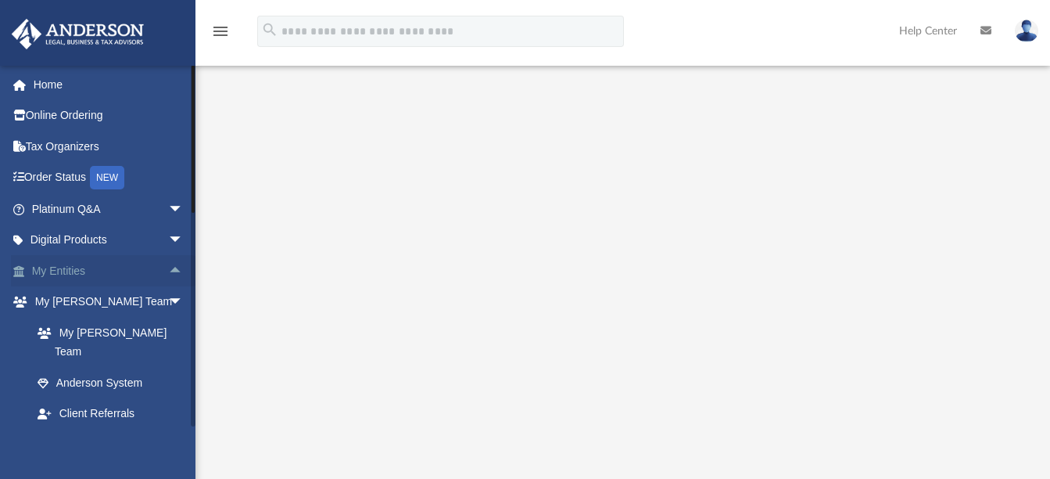
click at [168, 270] on span "arrow_drop_up" at bounding box center [183, 271] width 31 height 32
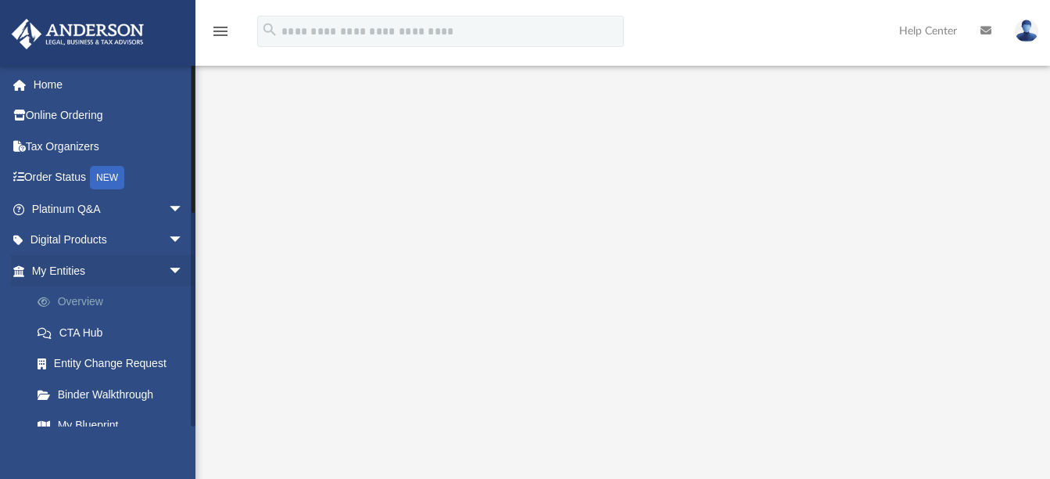
click at [98, 297] on link "Overview" at bounding box center [114, 301] width 185 height 31
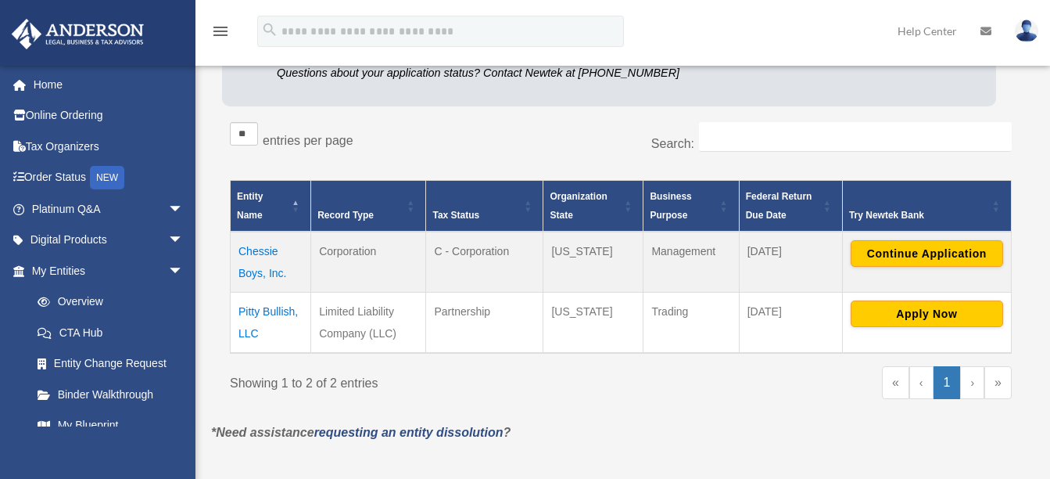
scroll to position [235, 0]
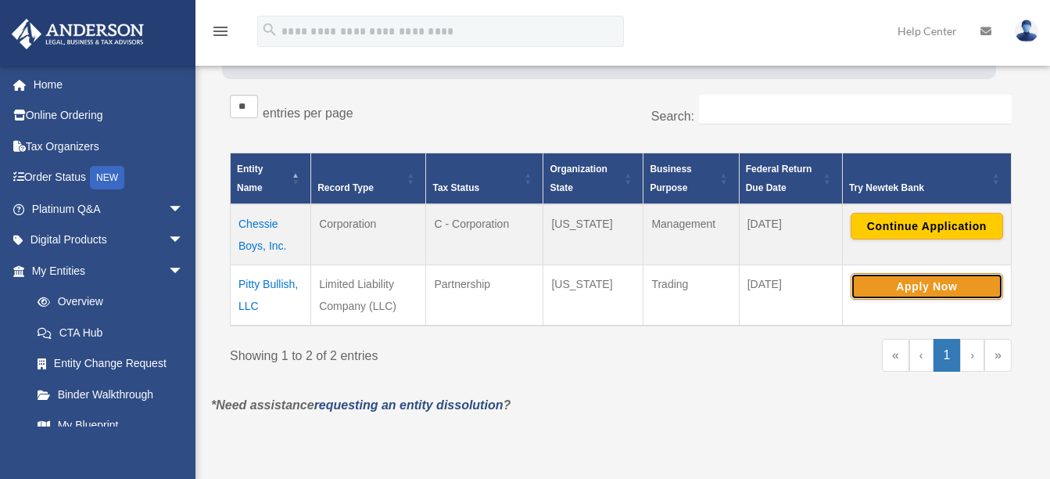
click at [921, 289] on button "Apply Now" at bounding box center [927, 286] width 152 height 27
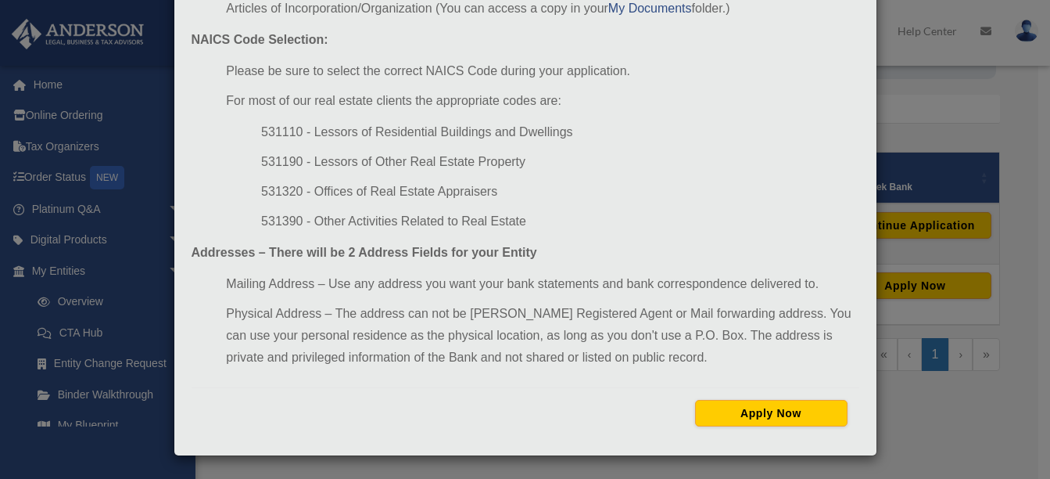
scroll to position [239, 0]
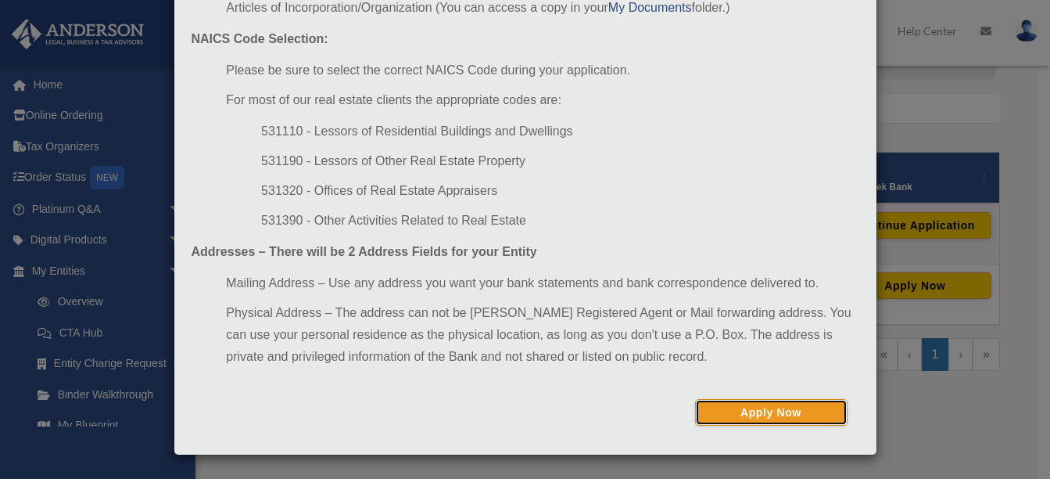
click at [781, 416] on button "Apply Now" at bounding box center [771, 412] width 152 height 27
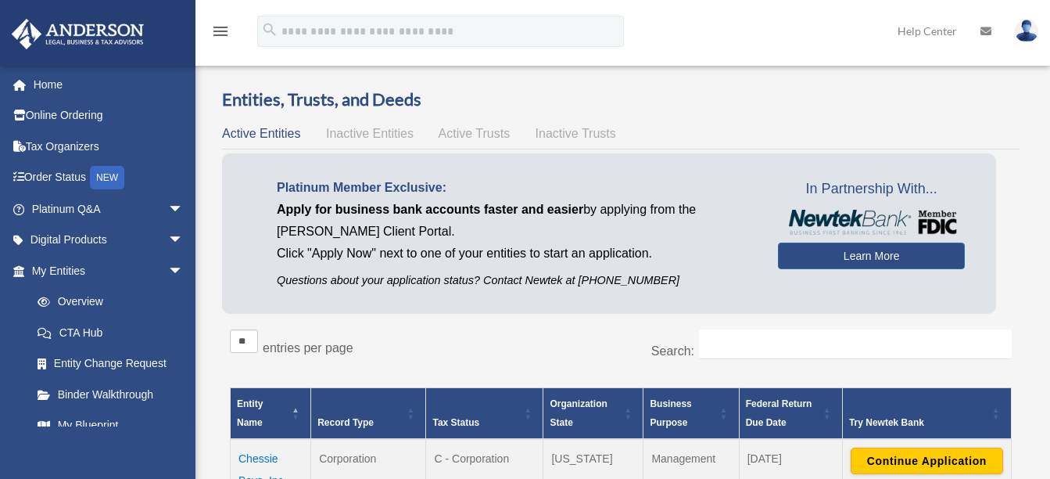
scroll to position [231, 0]
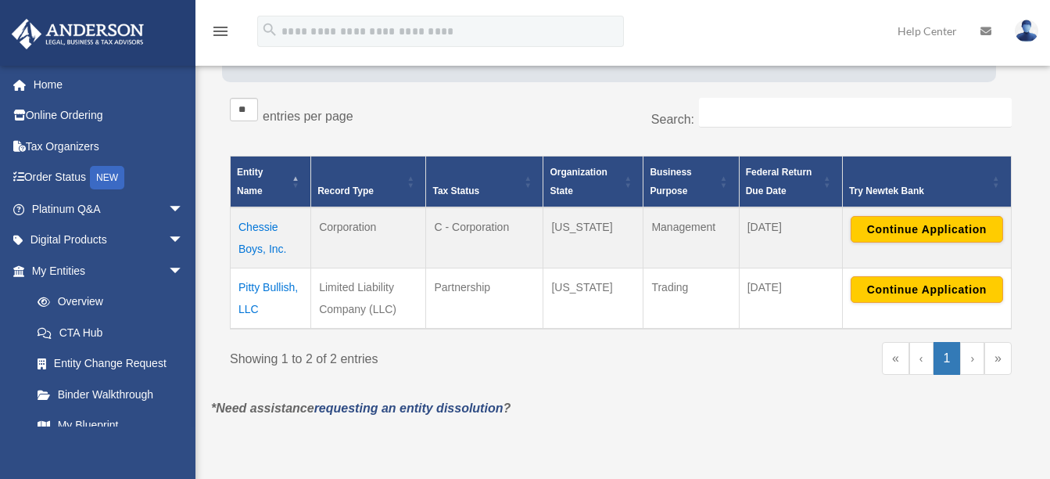
click at [260, 289] on td "Pitty Bullish, LLC" at bounding box center [271, 297] width 81 height 61
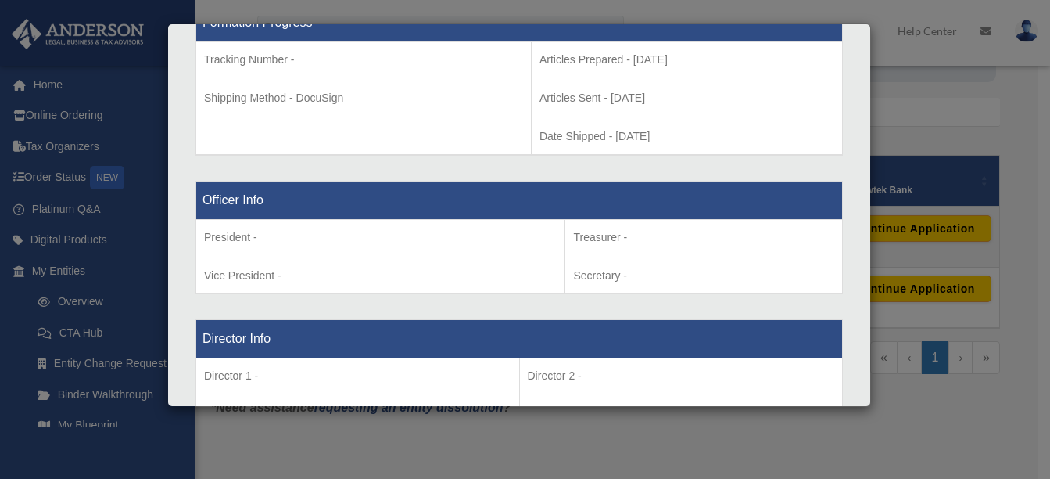
scroll to position [938, 0]
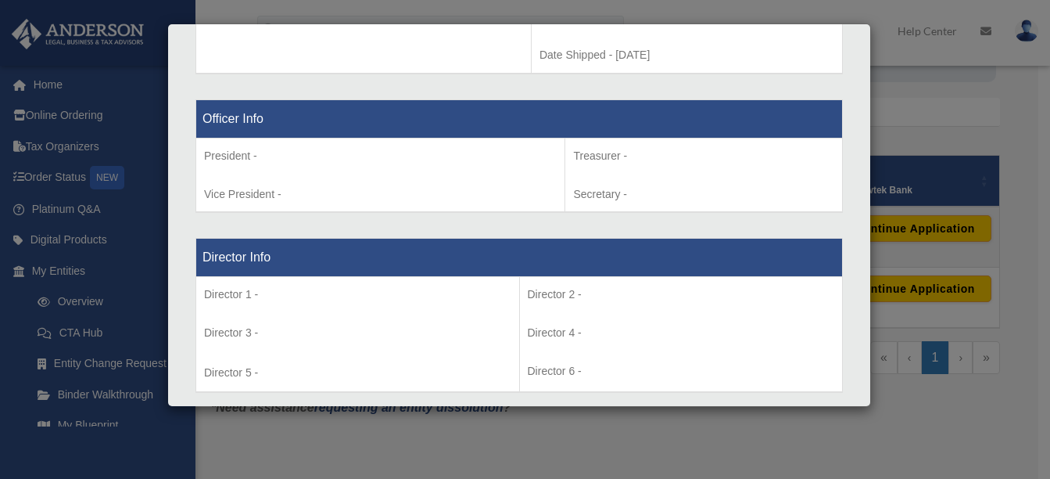
click at [270, 160] on p "President -" at bounding box center [380, 156] width 353 height 20
click at [269, 151] on p "President -" at bounding box center [380, 156] width 353 height 20
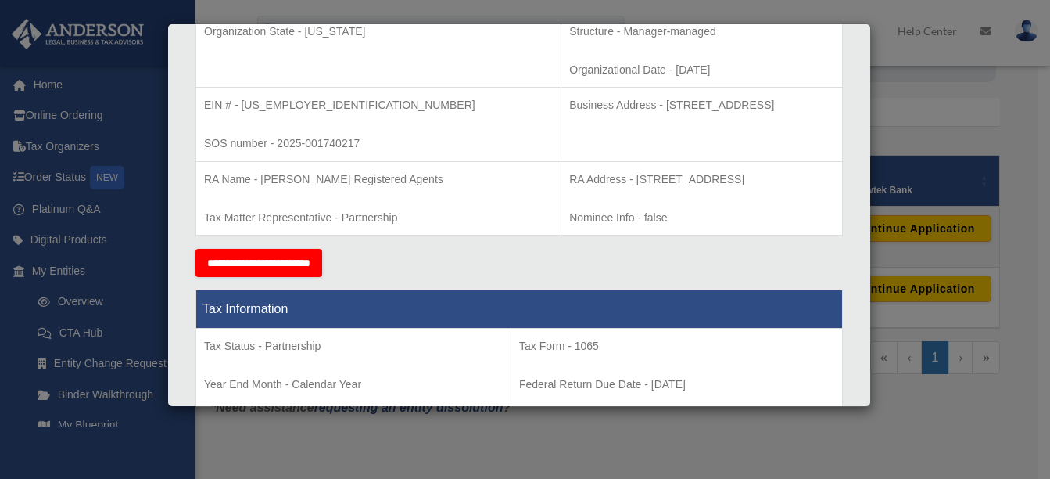
scroll to position [0, 0]
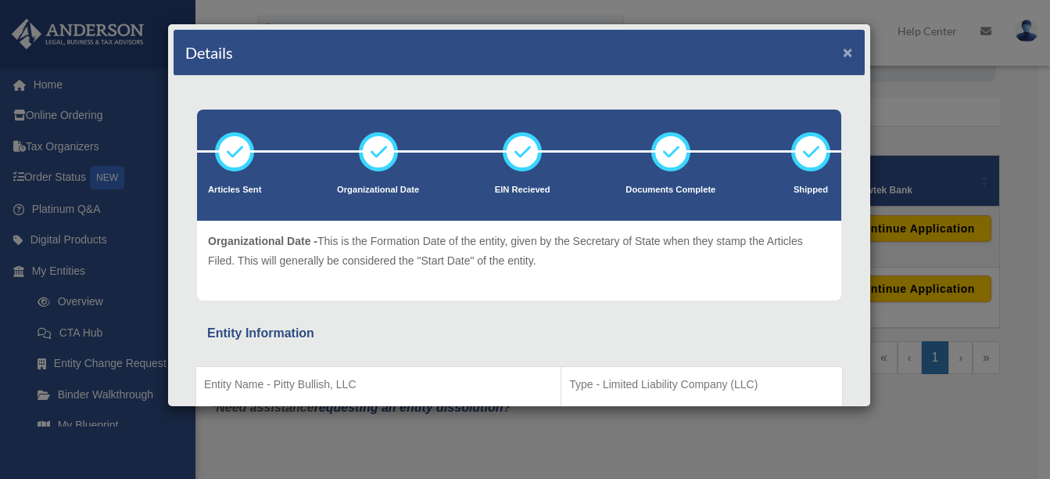
click at [843, 55] on button "×" at bounding box center [848, 52] width 10 height 16
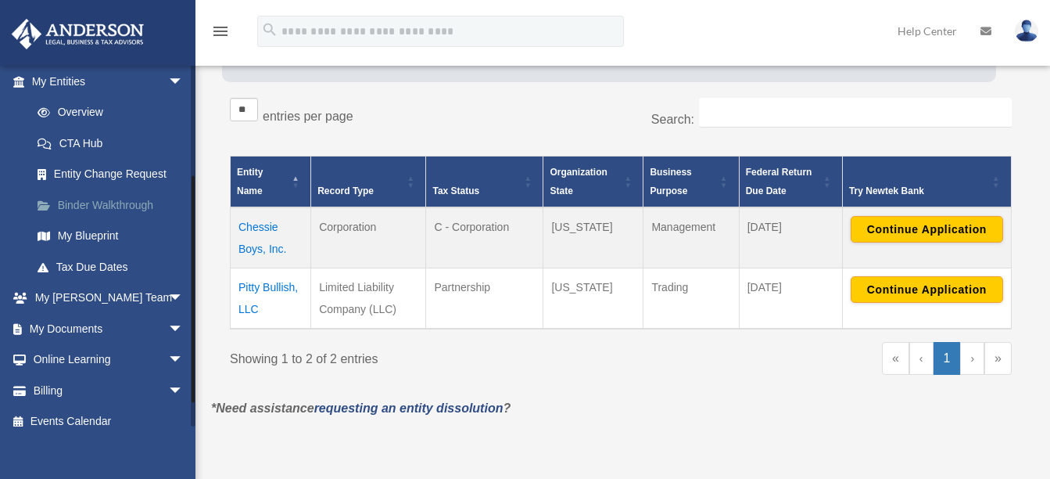
scroll to position [203, 0]
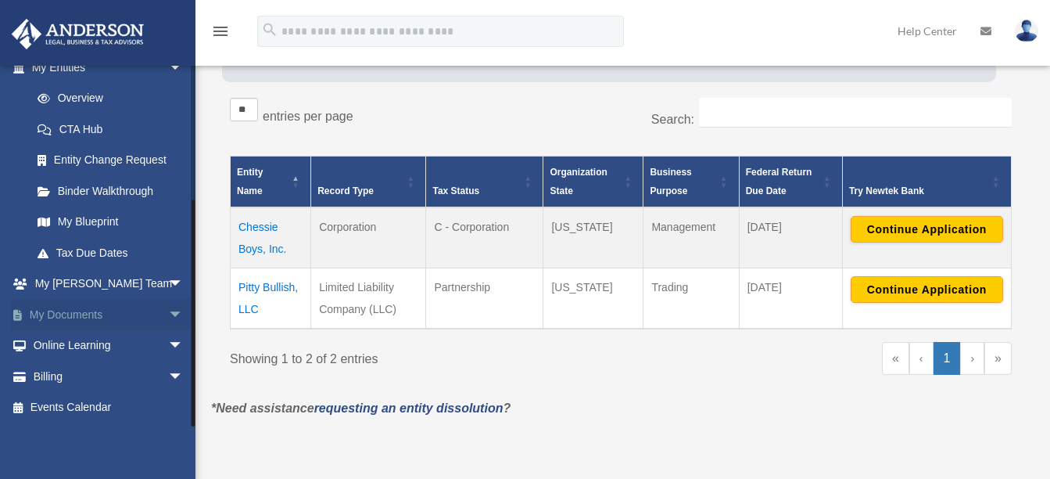
click at [168, 314] on span "arrow_drop_down" at bounding box center [183, 315] width 31 height 32
click at [60, 343] on link "Box" at bounding box center [114, 345] width 185 height 31
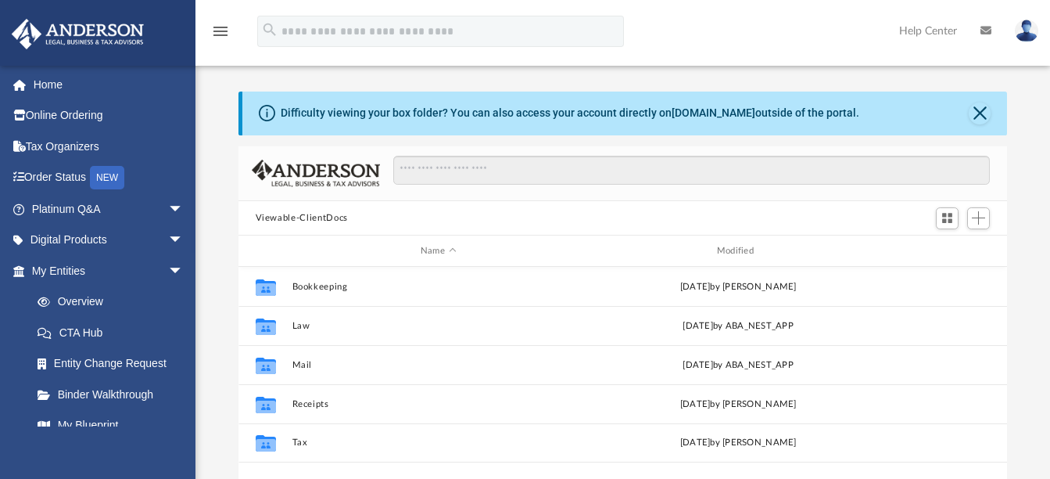
scroll to position [344, 757]
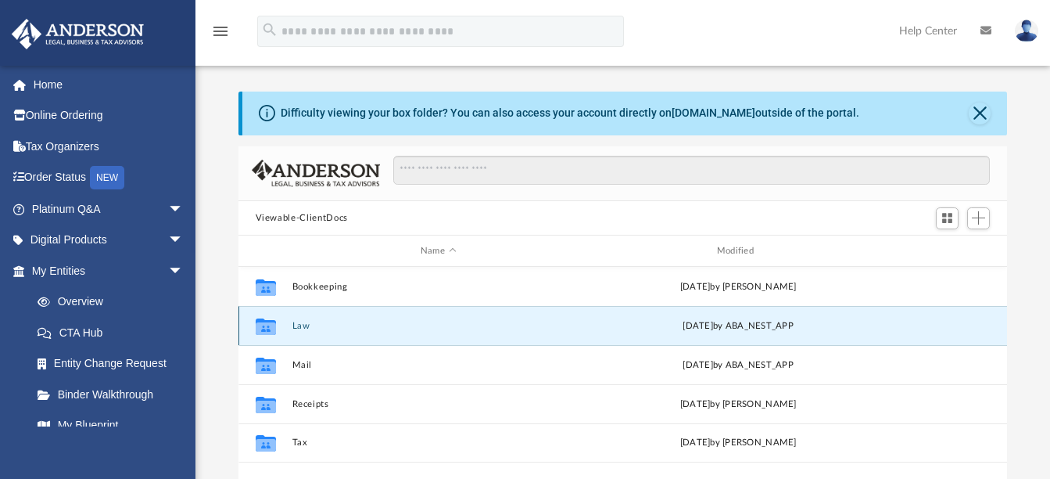
click at [296, 325] on button "Law" at bounding box center [438, 326] width 293 height 10
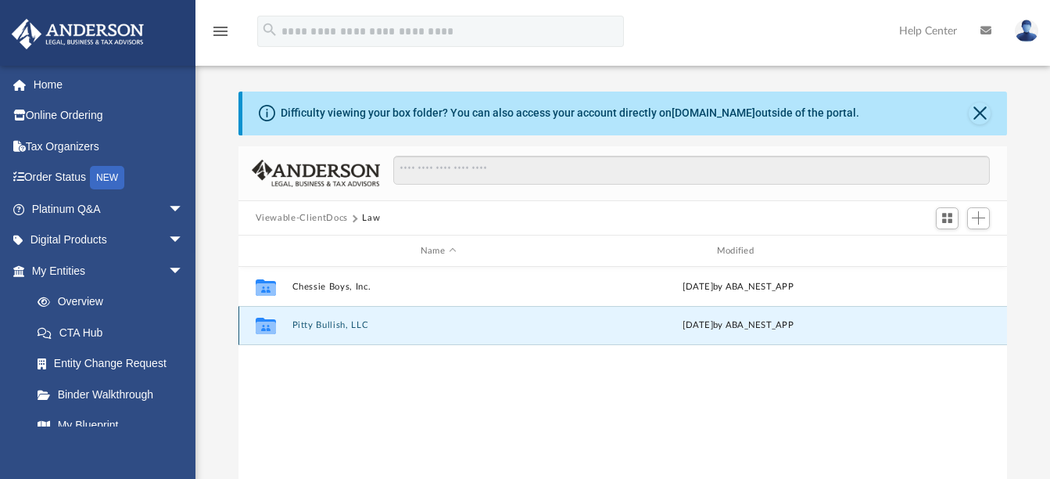
click at [331, 321] on button "Pitty Bullish, LLC" at bounding box center [438, 326] width 293 height 10
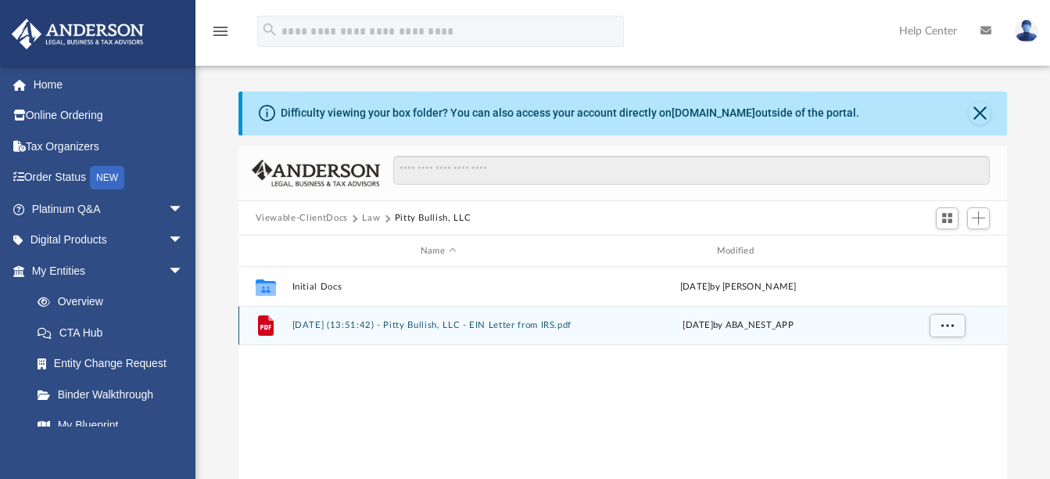
click at [332, 321] on button "2025.08.19 (13:51:42) - Pitty Bullish, LLC - EIN Letter from IRS.pdf" at bounding box center [438, 326] width 293 height 10
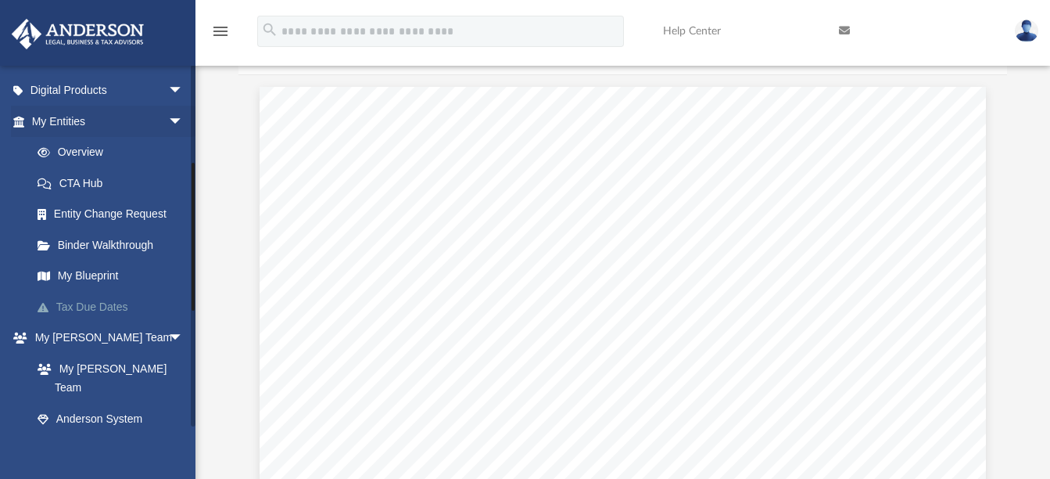
scroll to position [235, 0]
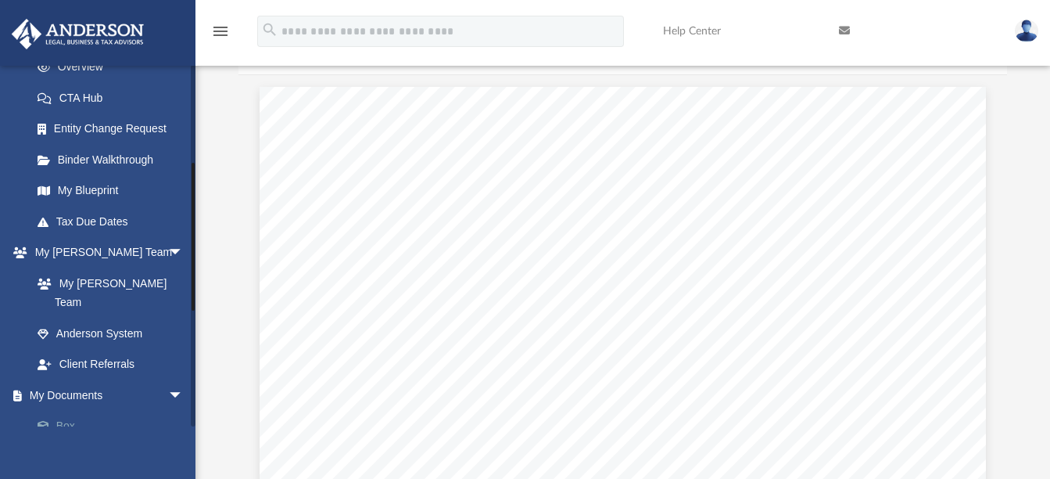
click at [63, 411] on link "Box" at bounding box center [114, 426] width 185 height 31
click at [168, 379] on span "arrow_drop_down" at bounding box center [183, 395] width 31 height 32
click at [81, 379] on link "My Documents arrow_drop_up" at bounding box center [109, 394] width 196 height 31
click at [168, 379] on span "arrow_drop_up" at bounding box center [183, 395] width 31 height 32
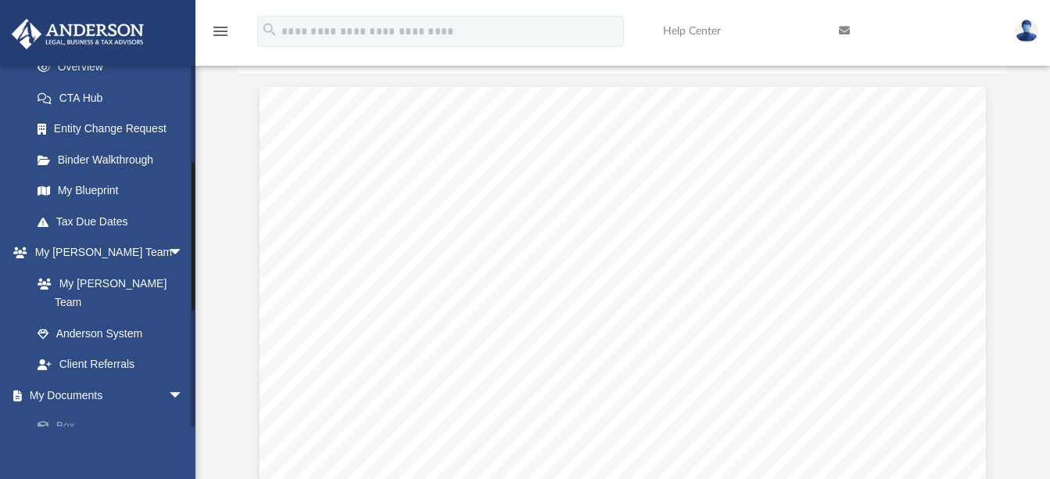
click at [54, 421] on span at bounding box center [51, 426] width 10 height 11
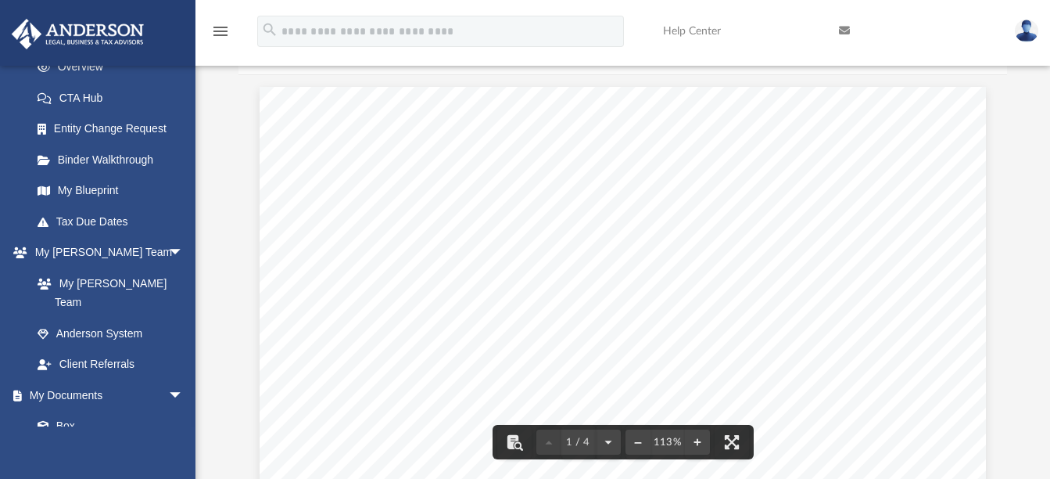
click at [227, 31] on icon "menu" at bounding box center [220, 31] width 19 height 19
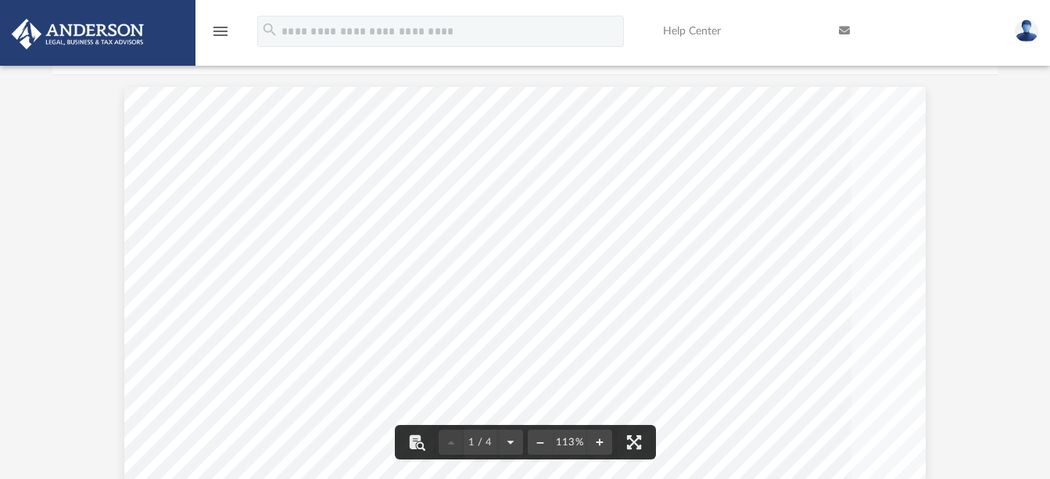
scroll to position [344, 933]
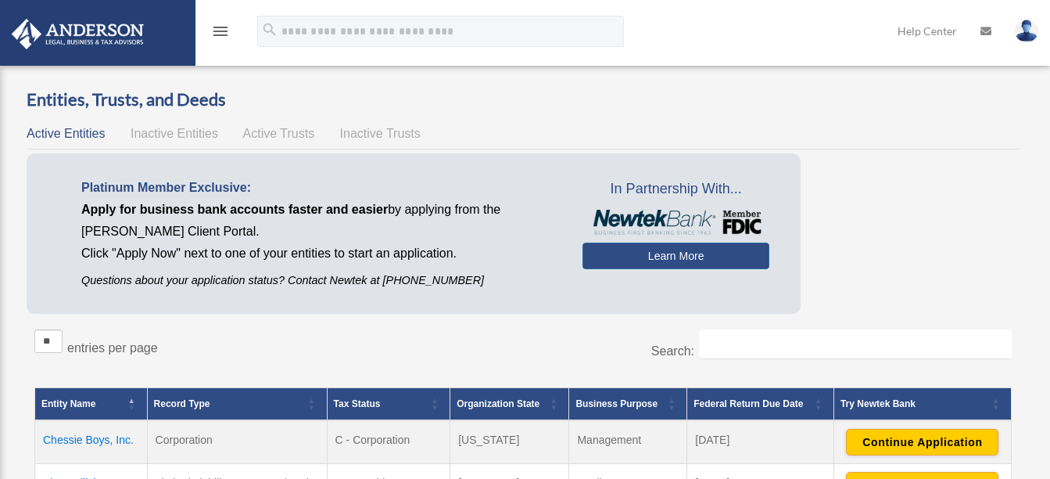
scroll to position [228, 0]
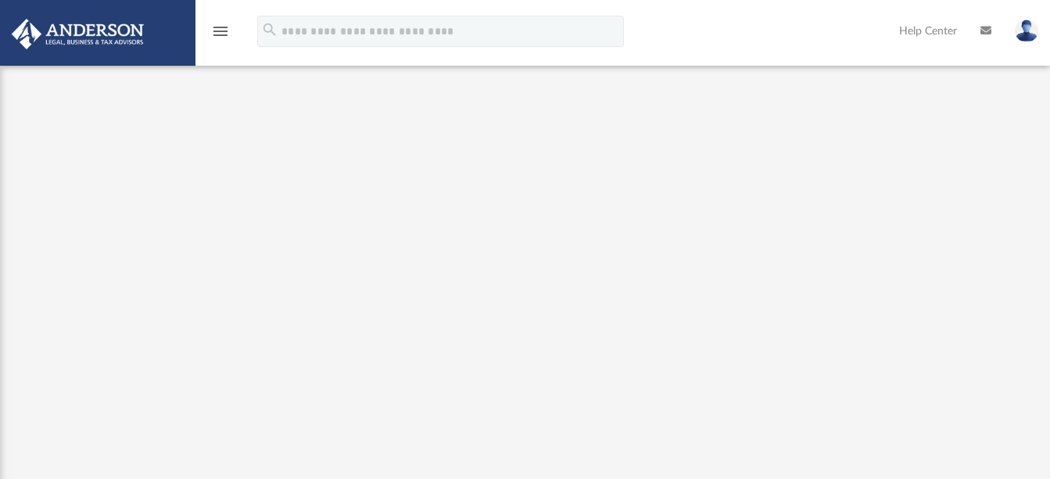
scroll to position [91, 0]
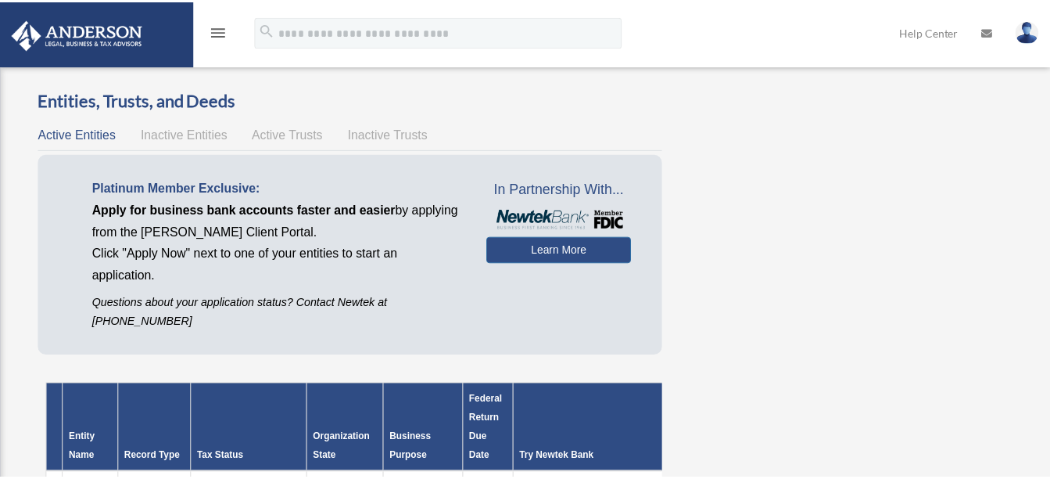
scroll to position [313, 0]
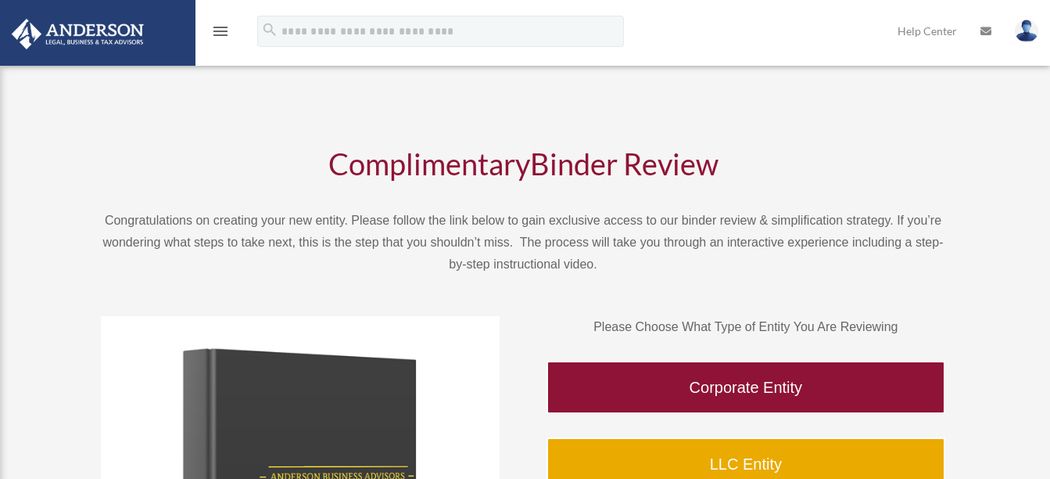
click at [83, 27] on img at bounding box center [78, 34] width 142 height 30
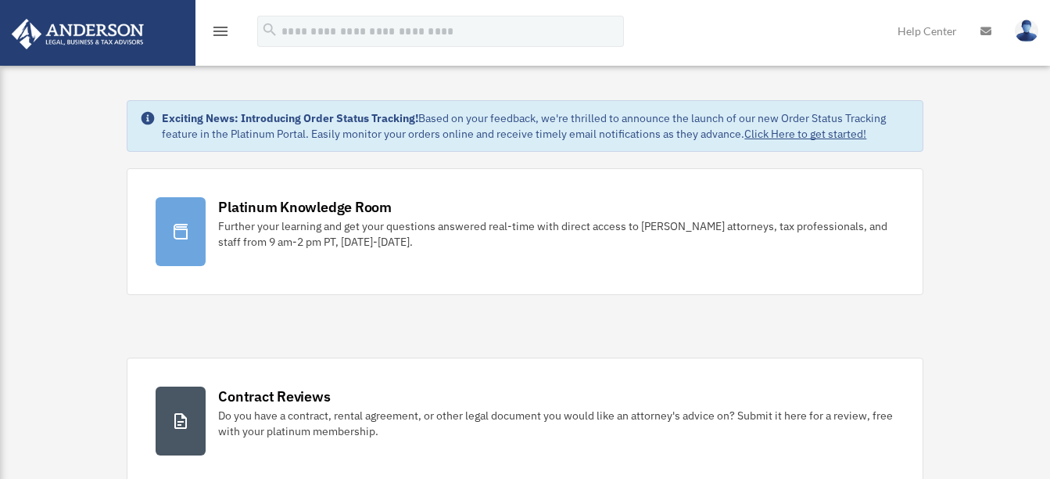
click at [220, 27] on icon "menu" at bounding box center [220, 31] width 19 height 19
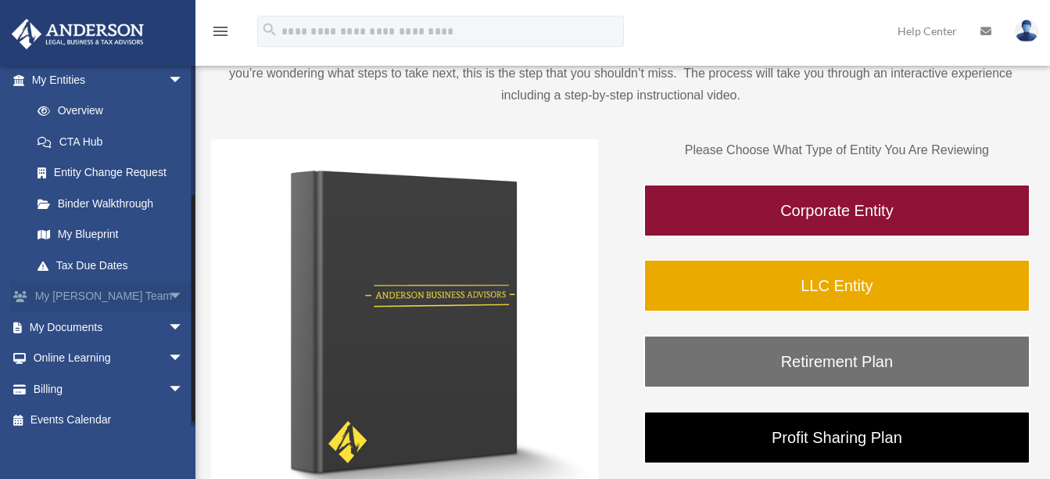
scroll to position [203, 0]
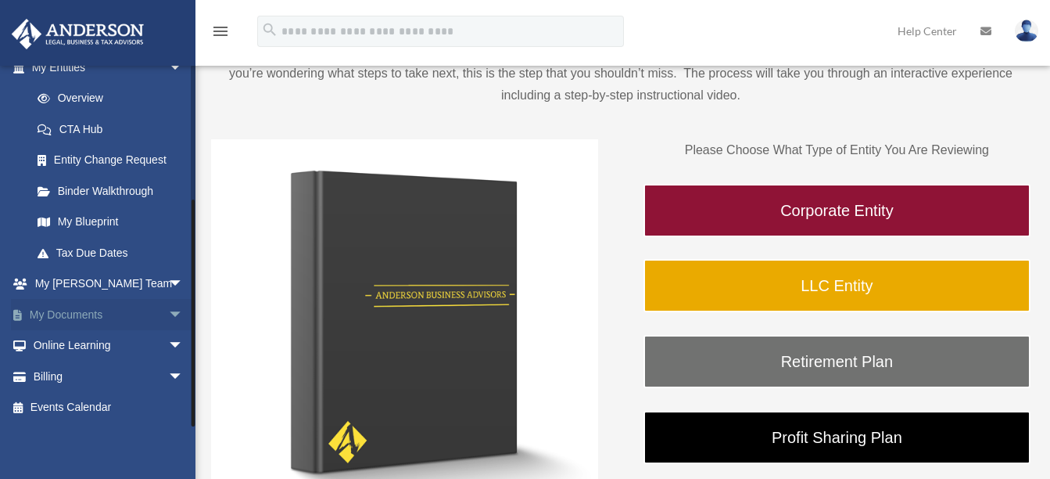
click at [168, 313] on span "arrow_drop_down" at bounding box center [183, 315] width 31 height 32
click at [63, 345] on link "Box" at bounding box center [114, 345] width 185 height 31
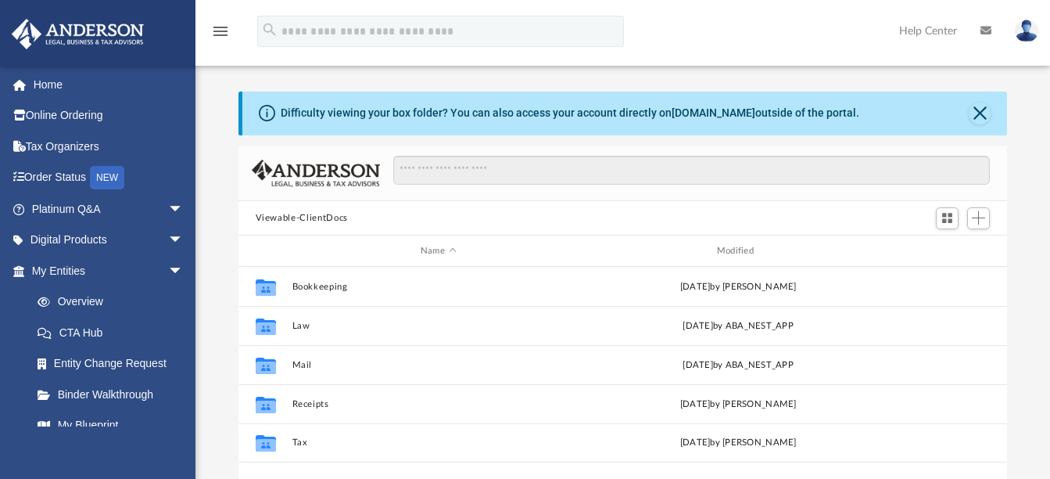
scroll to position [344, 757]
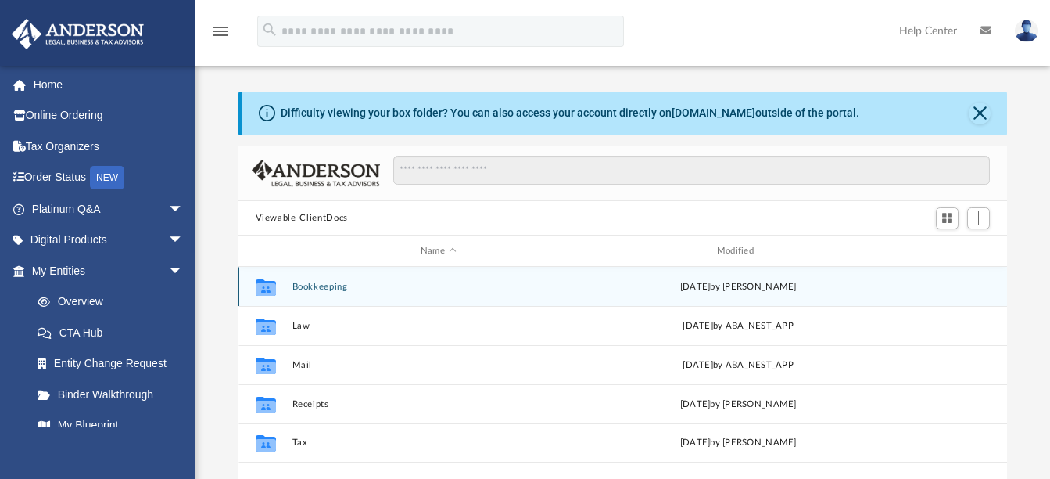
click at [324, 288] on button "Bookkeeping" at bounding box center [438, 287] width 293 height 10
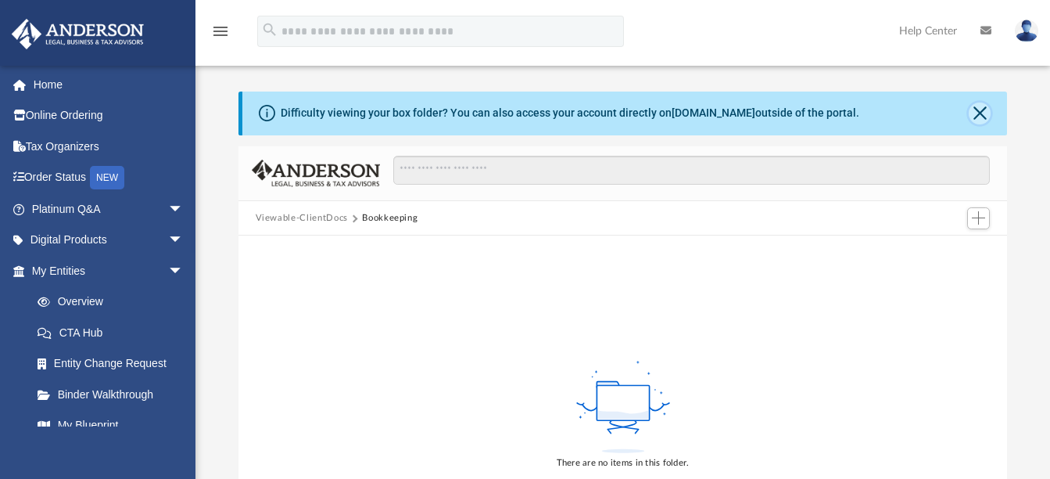
click at [981, 115] on button "Close" at bounding box center [980, 113] width 22 height 22
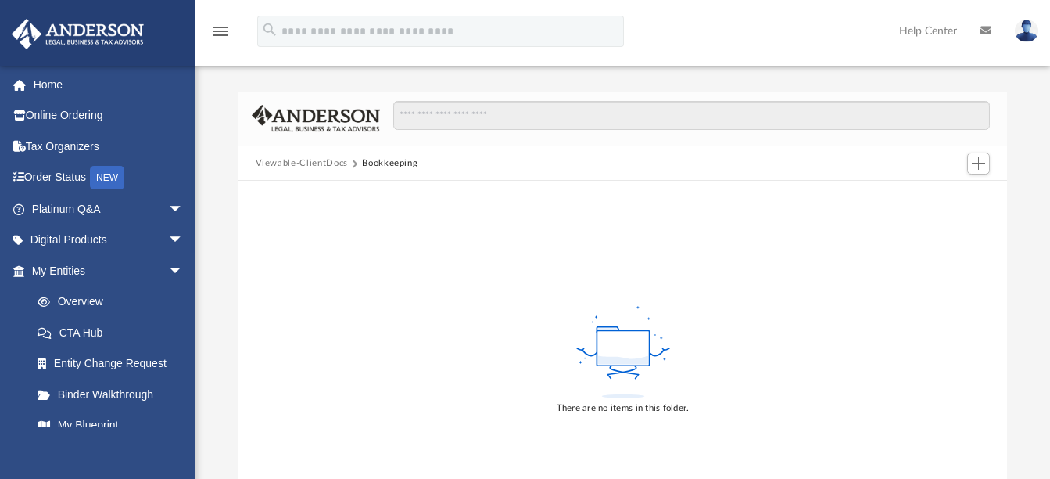
click at [354, 164] on span at bounding box center [354, 164] width 8 height 8
click at [374, 162] on button "Bookkeeping" at bounding box center [390, 163] width 56 height 14
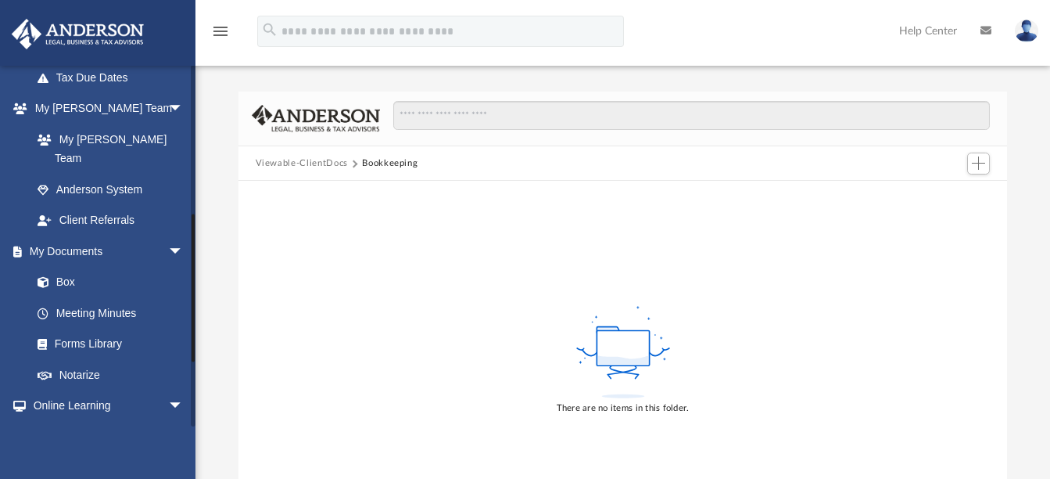
scroll to position [356, 0]
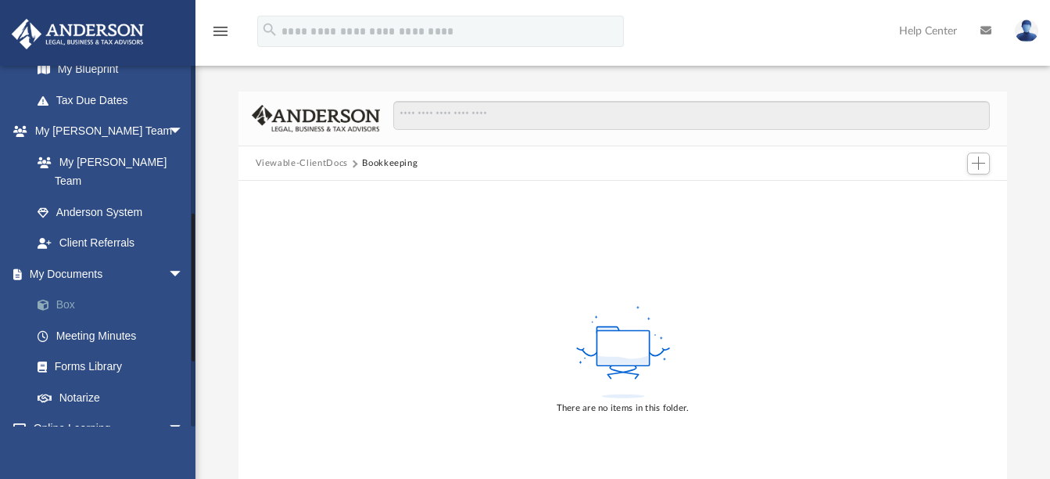
click at [56, 300] on span at bounding box center [51, 305] width 10 height 11
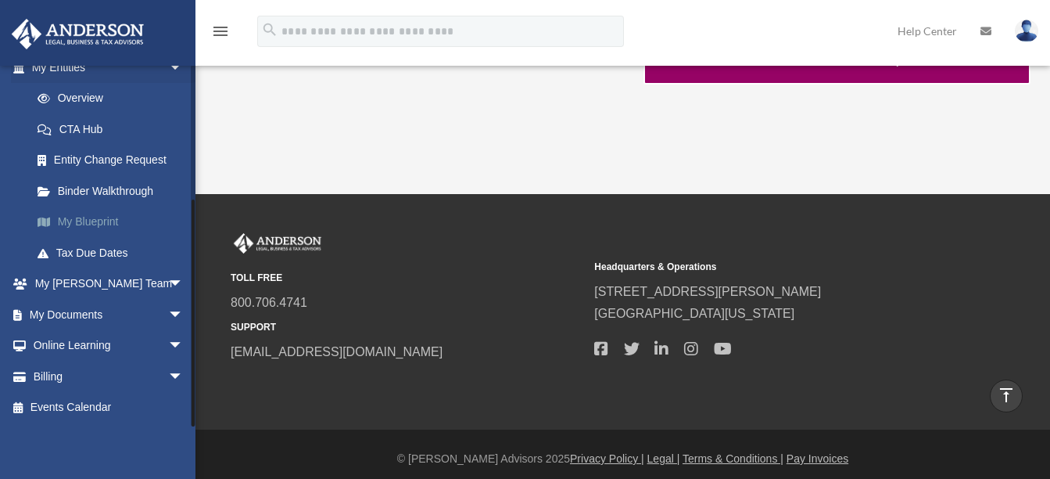
scroll to position [696, 0]
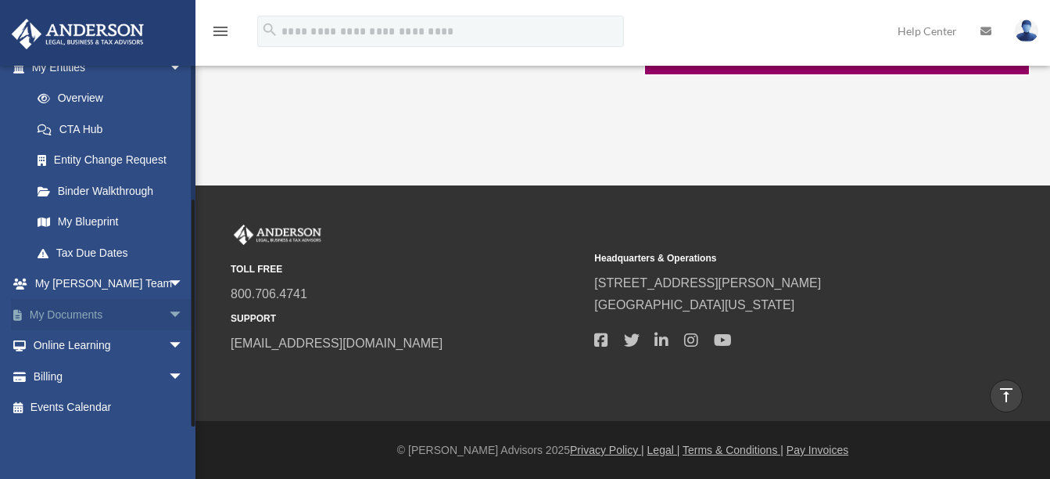
click at [168, 310] on span "arrow_drop_down" at bounding box center [183, 315] width 31 height 32
click at [68, 348] on link "Box" at bounding box center [114, 345] width 185 height 31
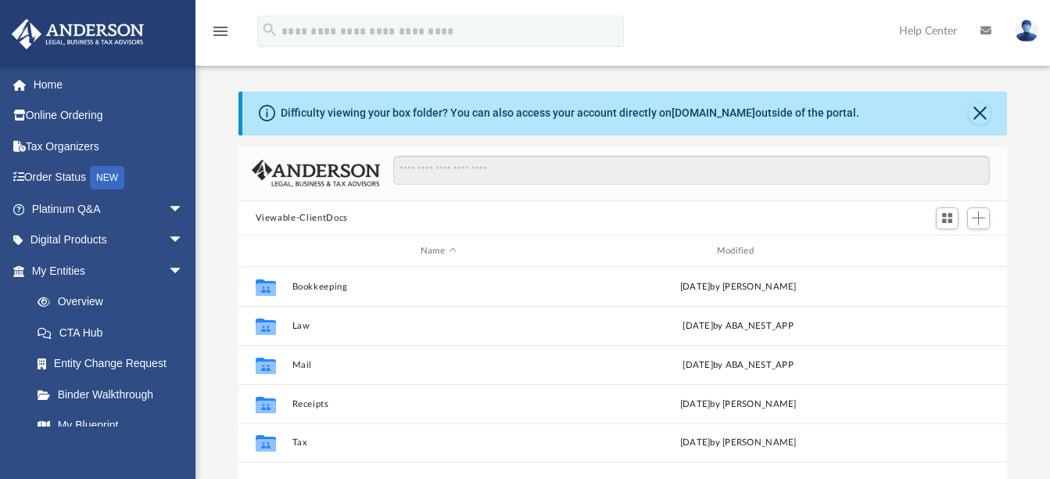
scroll to position [344, 757]
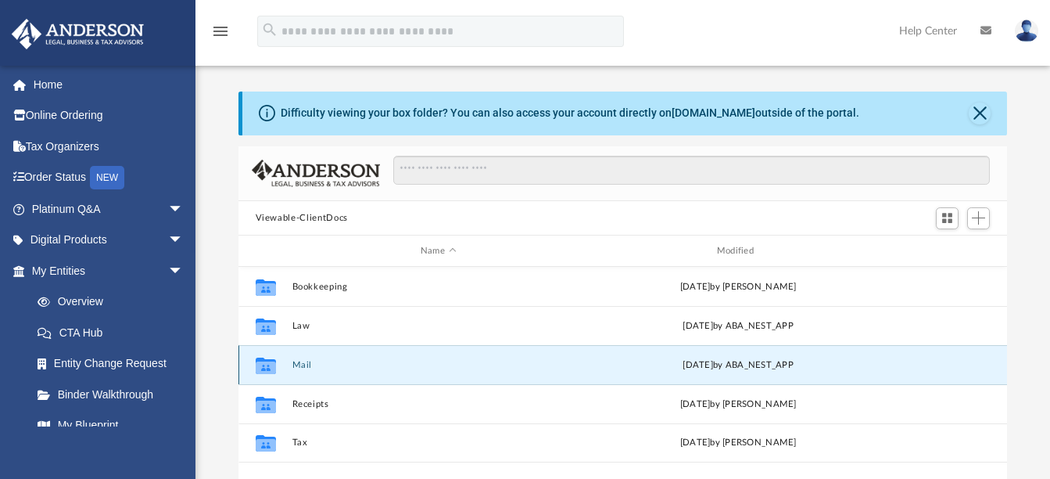
click at [339, 370] on button "Mail" at bounding box center [438, 365] width 293 height 10
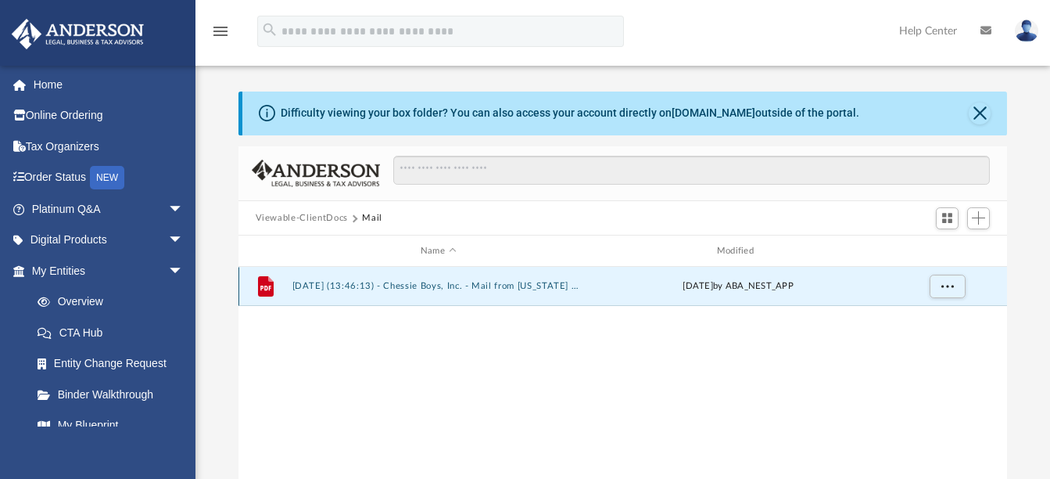
click at [408, 285] on button "[DATE] (13:46:13) - Chessie Boys, Inc. - Mail from [US_STATE] DEPARTMENT OF REV…" at bounding box center [438, 287] width 293 height 10
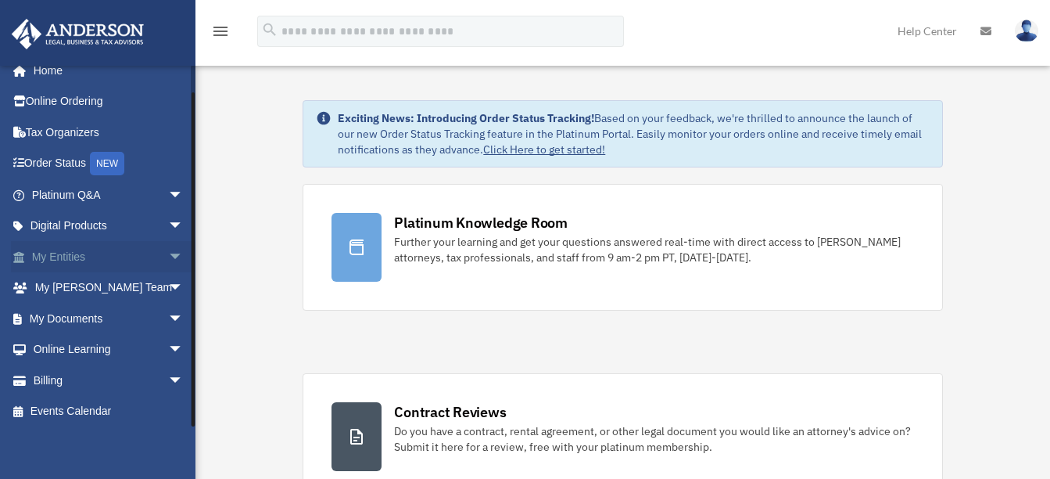
scroll to position [18, 0]
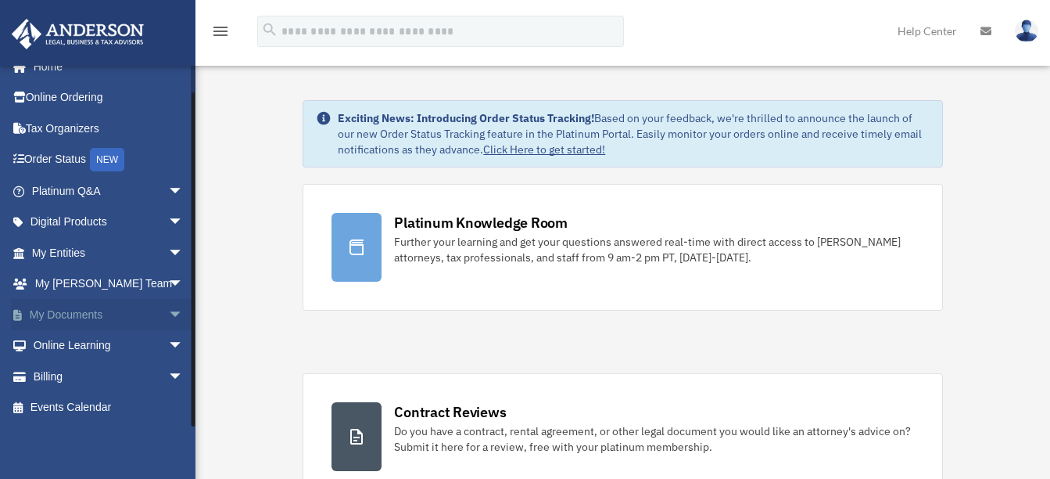
click at [168, 313] on span "arrow_drop_down" at bounding box center [183, 315] width 31 height 32
click at [88, 345] on link "Box" at bounding box center [114, 345] width 185 height 31
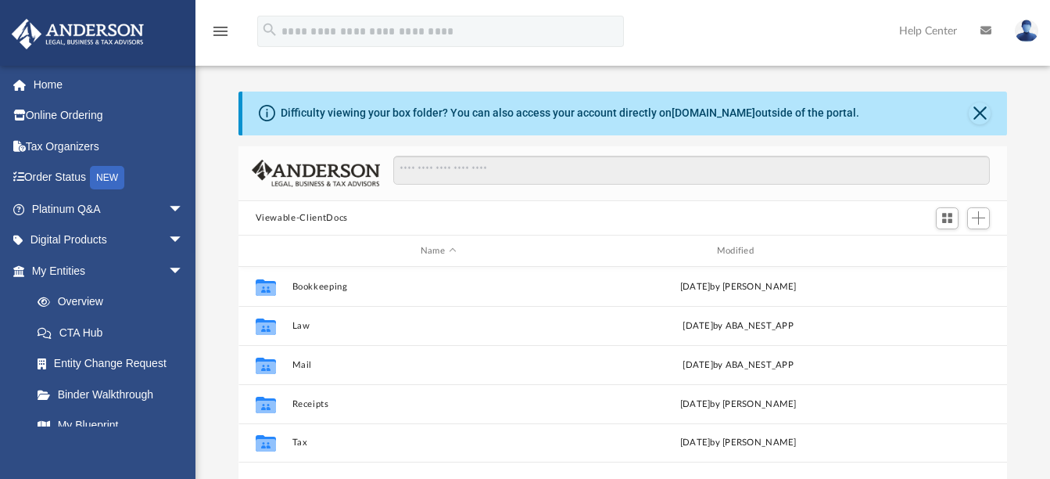
scroll to position [344, 757]
